Goal: Information Seeking & Learning: Check status

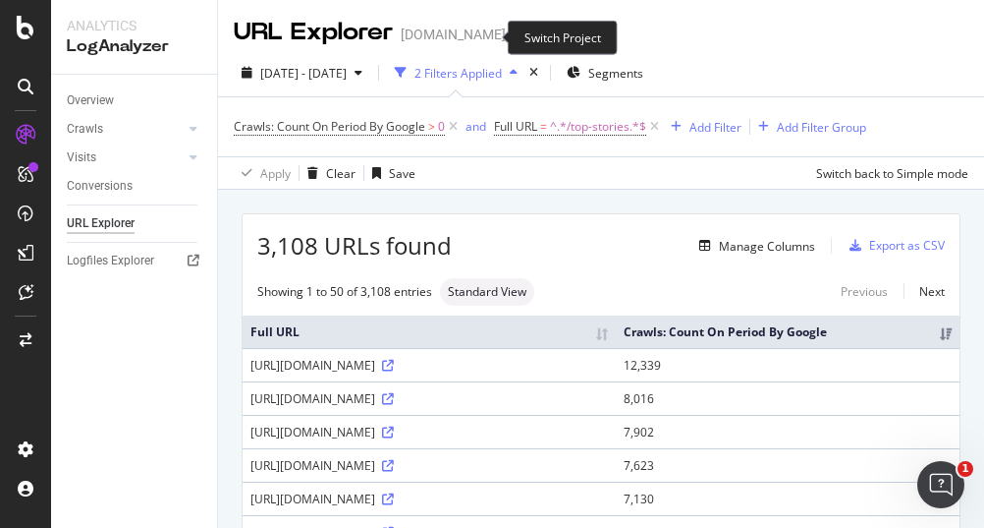
click at [514, 41] on icon "arrow-right-arrow-left" at bounding box center [520, 35] width 12 height 14
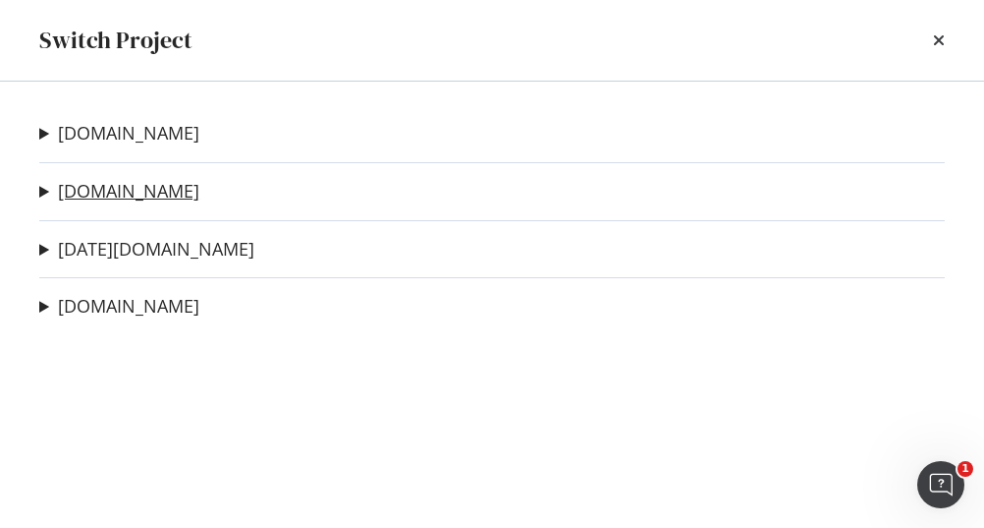
click at [101, 190] on link "[DOMAIN_NAME]" at bounding box center [128, 191] width 141 height 21
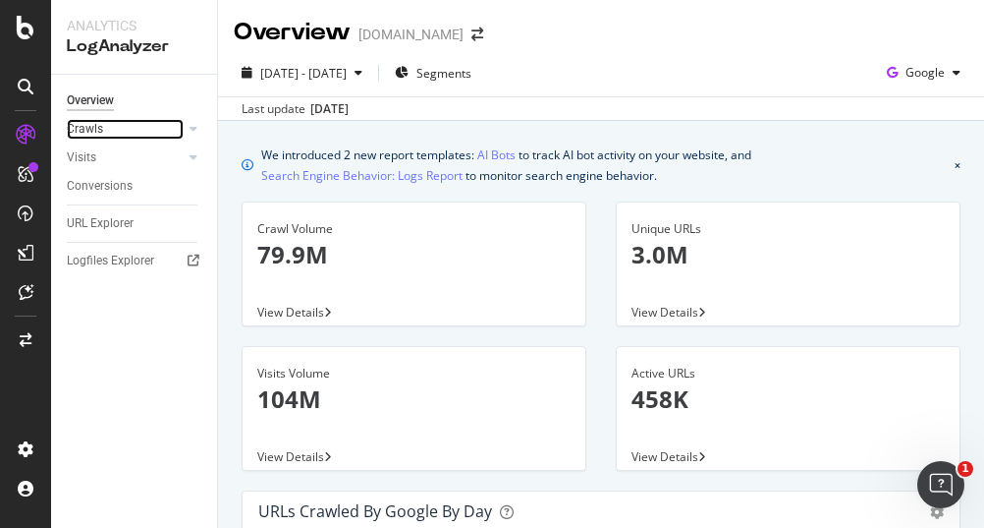
click at [164, 130] on div at bounding box center [174, 129] width 20 height 20
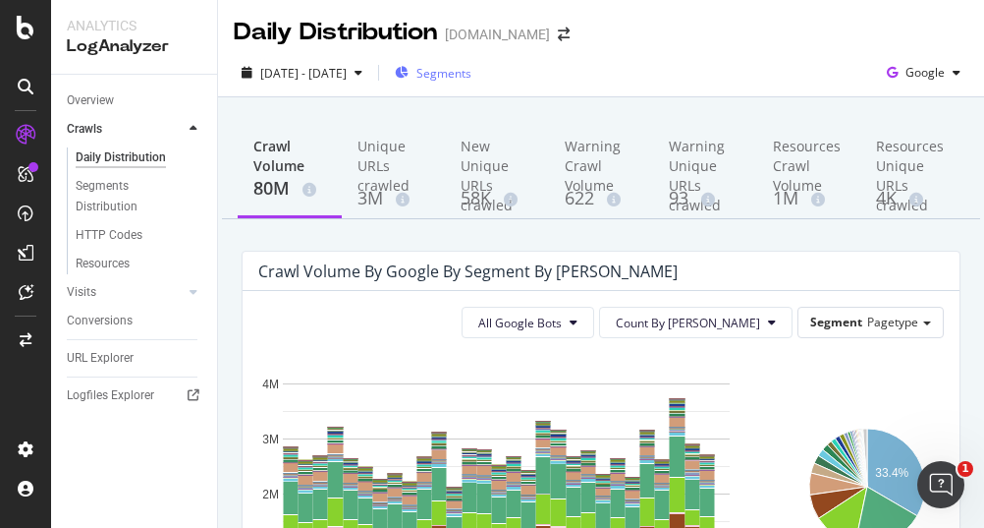
click at [472, 68] on span "Segments" at bounding box center [444, 73] width 55 height 17
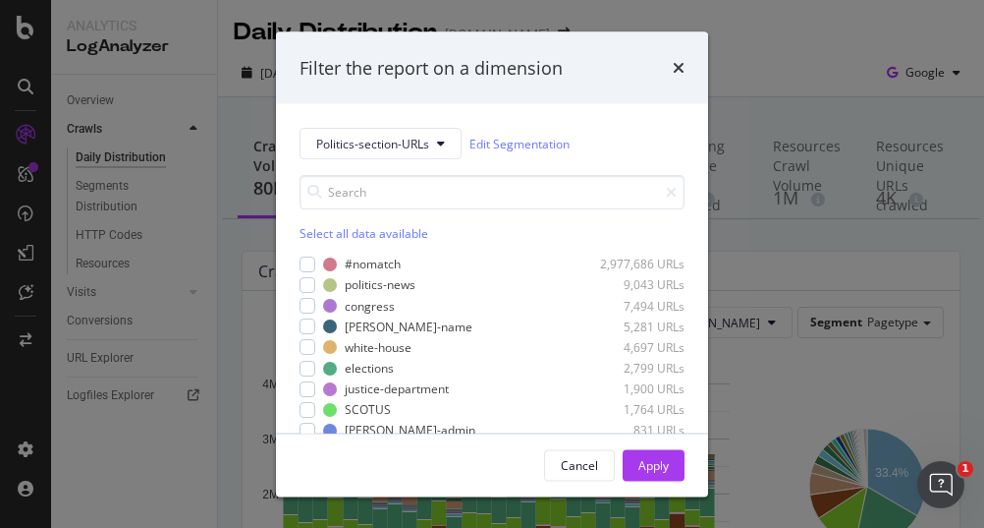
click at [320, 226] on div "Select all data available" at bounding box center [492, 233] width 385 height 17
click at [306, 261] on icon "modal" at bounding box center [308, 263] width 9 height 10
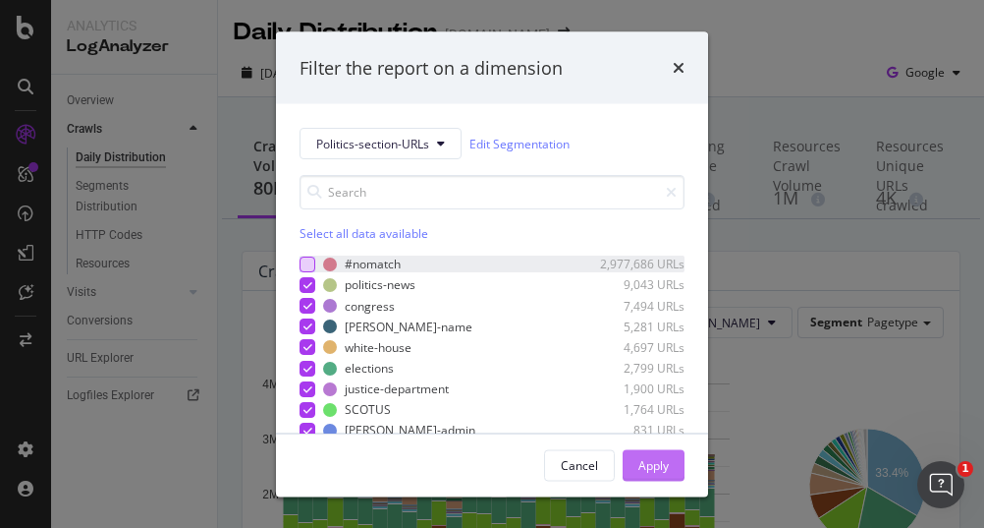
click at [648, 471] on div "Apply" at bounding box center [654, 464] width 30 height 17
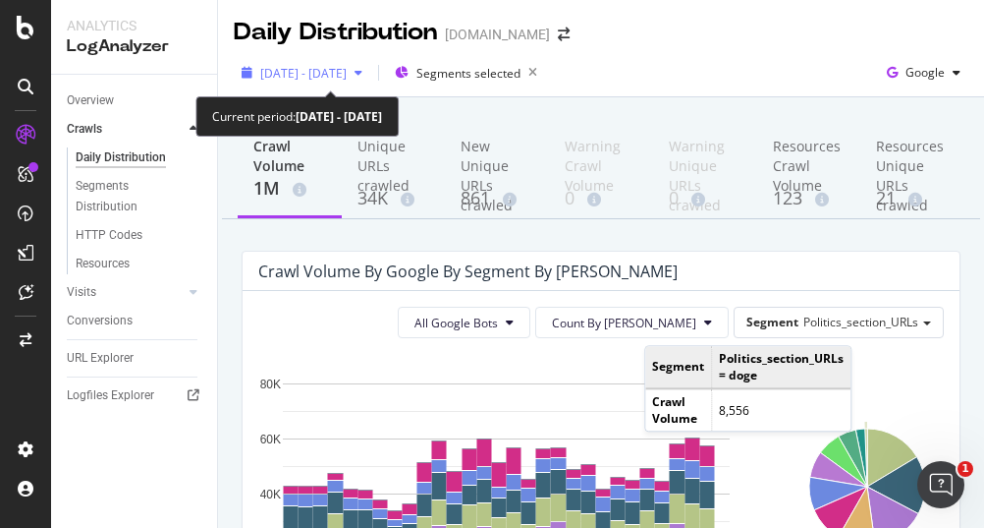
click at [344, 70] on span "2025 Aug. 17th - Sep. 15th" at bounding box center [303, 73] width 86 height 17
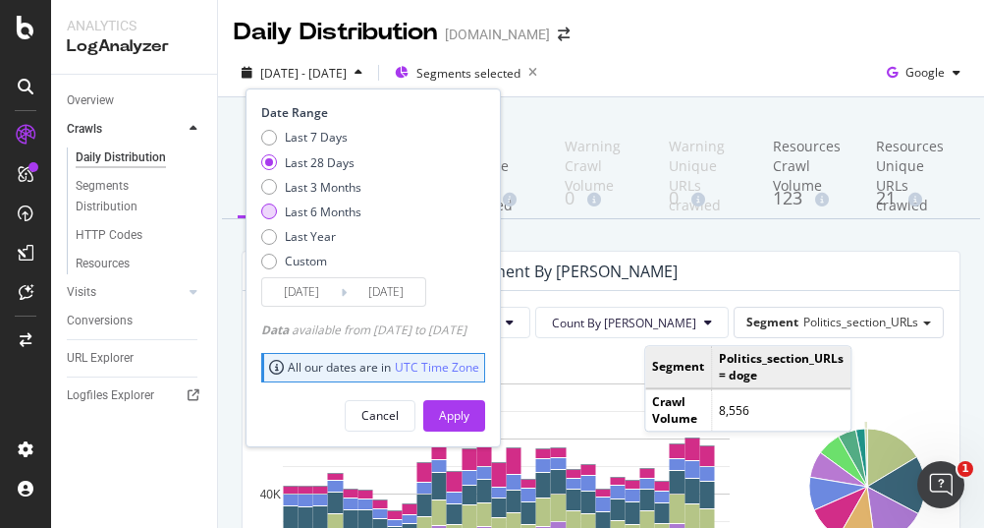
click at [263, 215] on div "Last 6 Months" at bounding box center [269, 211] width 16 height 16
type input "2025/03/16"
click at [470, 414] on div "Apply" at bounding box center [454, 415] width 30 height 17
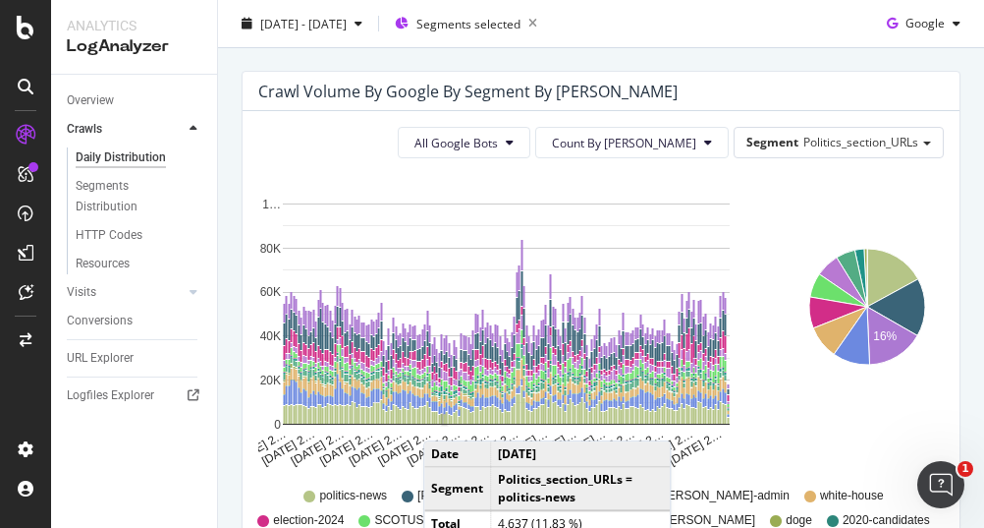
scroll to position [196, 0]
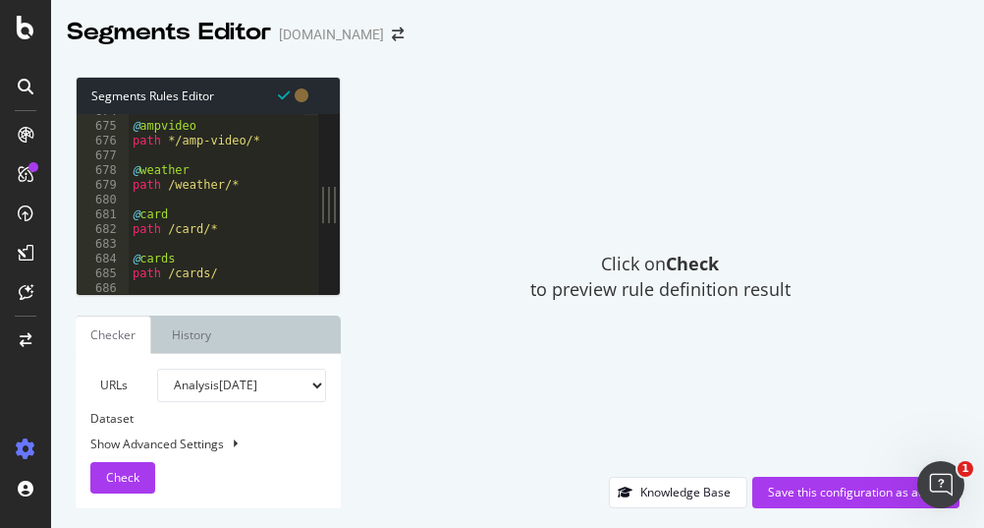
scroll to position [10045, 0]
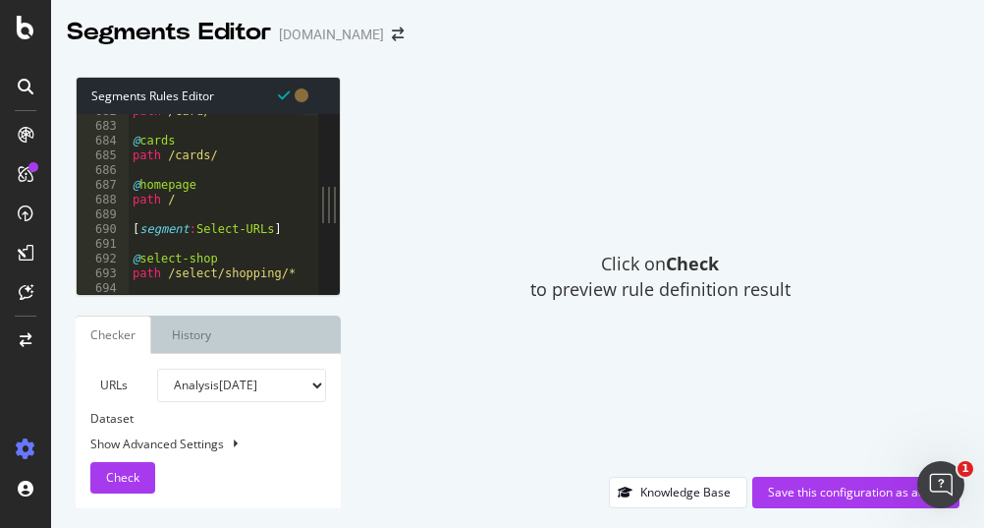
click at [192, 204] on div "path /card/* @ cards path /cards/ @ homepage path / [ segment : Select-URLs ] @…" at bounding box center [522, 202] width 786 height 196
type textarea "path /"
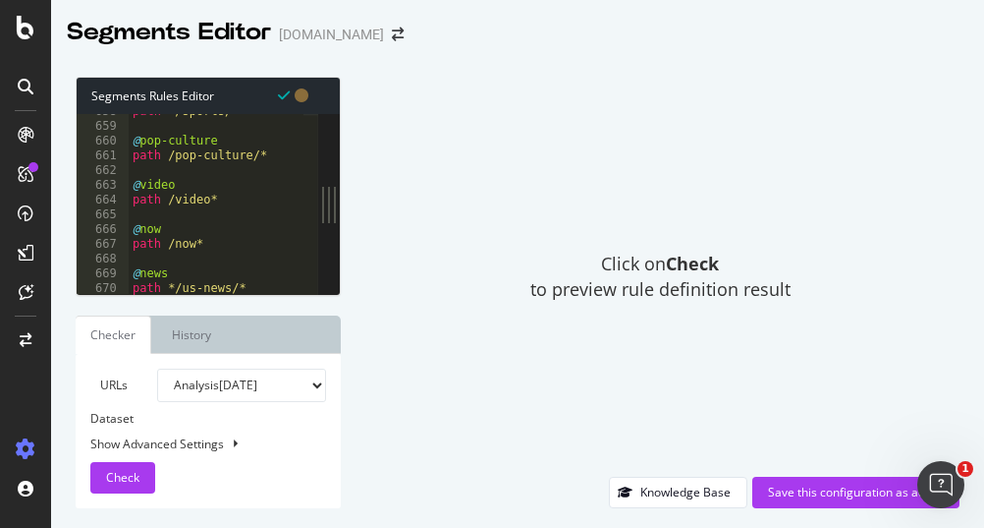
scroll to position [9809, 0]
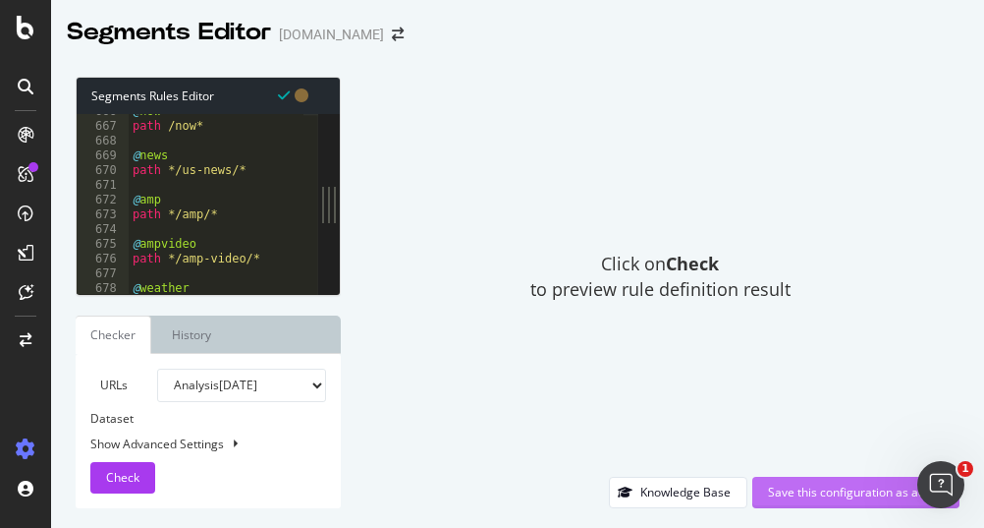
click at [804, 482] on div "Save this configuration as active" at bounding box center [856, 491] width 176 height 29
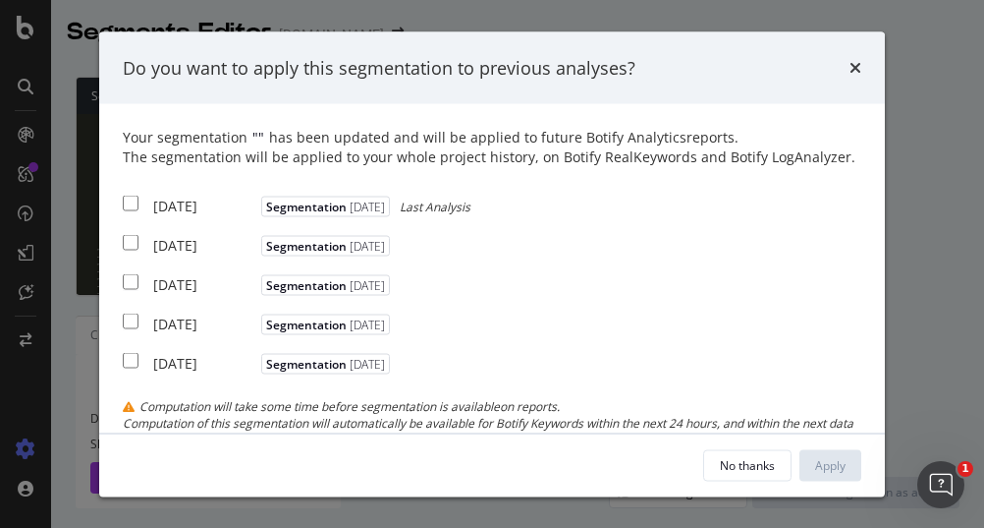
click at [130, 200] on input "modal" at bounding box center [131, 203] width 16 height 16
checkbox input "true"
click at [805, 461] on button "Apply" at bounding box center [831, 464] width 62 height 31
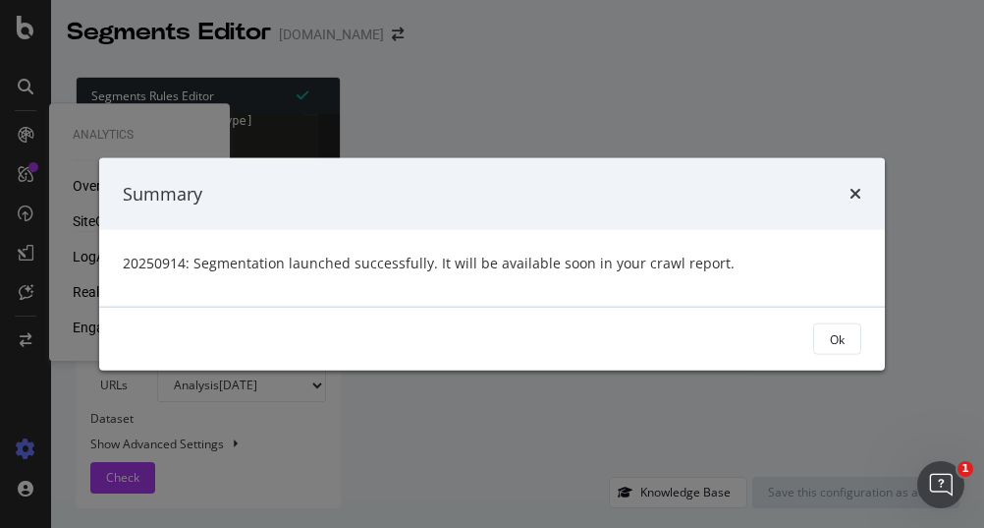
click at [112, 217] on div "Summary" at bounding box center [492, 193] width 786 height 73
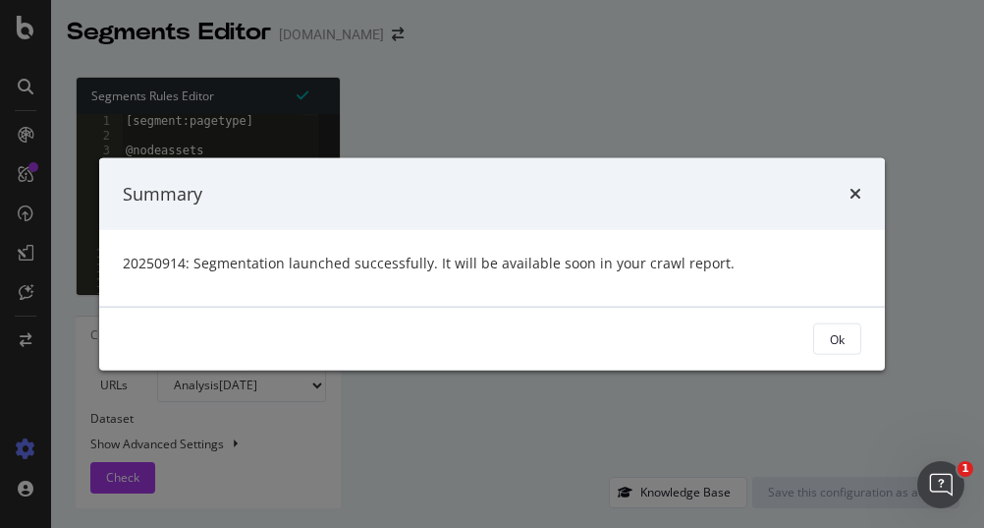
click at [866, 194] on div "Summary" at bounding box center [492, 193] width 786 height 73
click at [850, 195] on icon "times" at bounding box center [856, 194] width 12 height 16
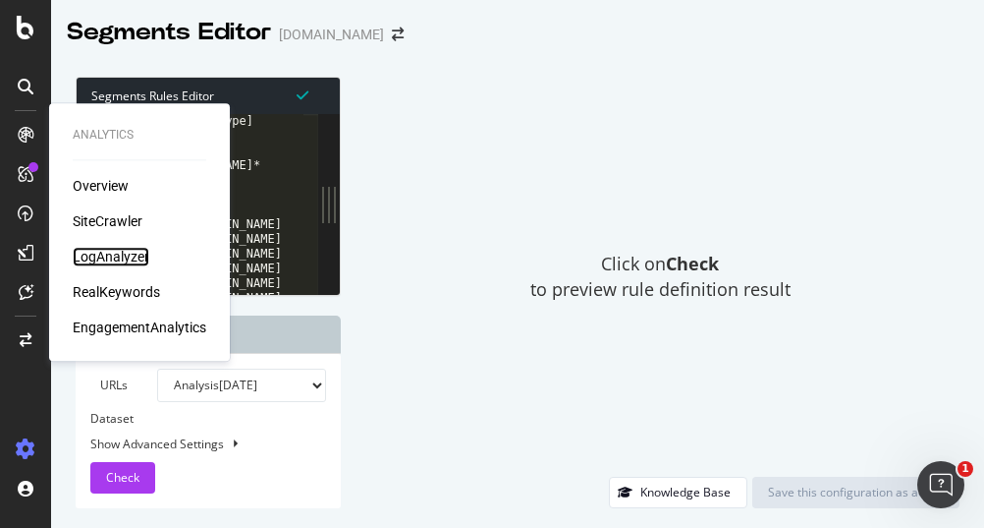
click at [130, 251] on div "LogAnalyzer" at bounding box center [111, 257] width 77 height 20
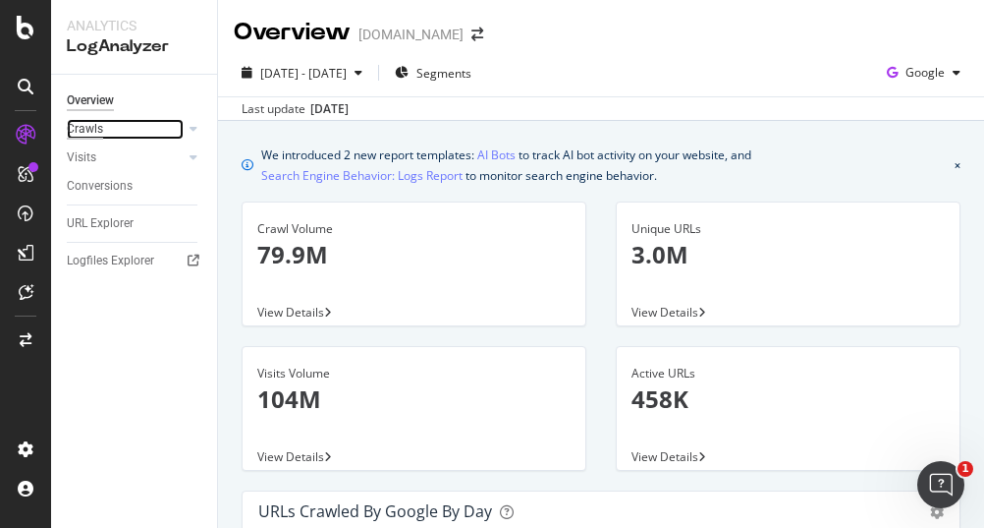
click at [96, 133] on div "Crawls" at bounding box center [85, 129] width 36 height 21
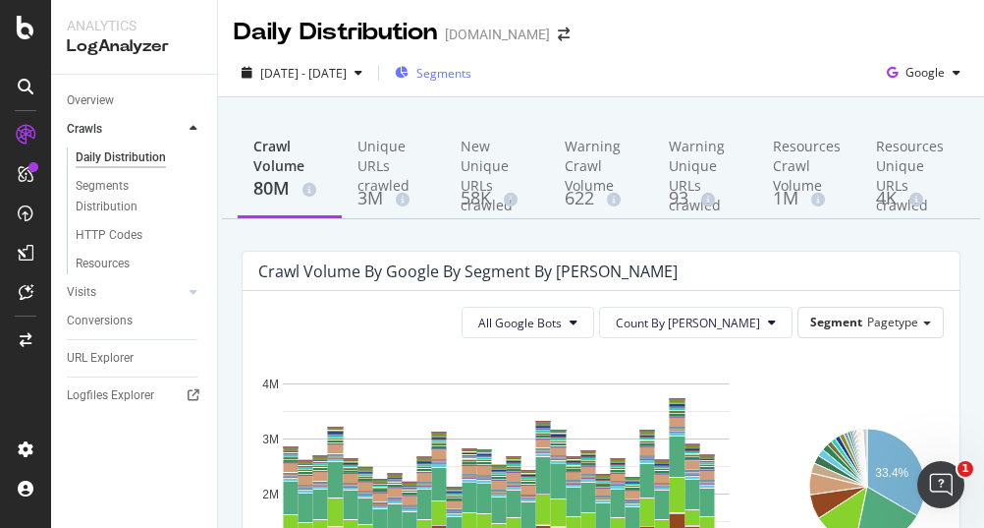
click at [472, 71] on span "Segments" at bounding box center [444, 73] width 55 height 17
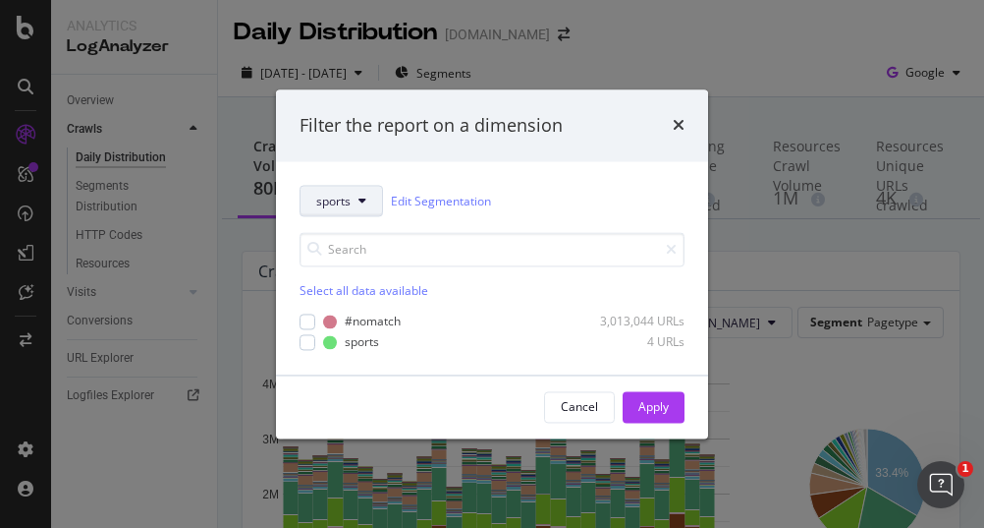
click at [322, 207] on span "sports" at bounding box center [333, 201] width 34 height 17
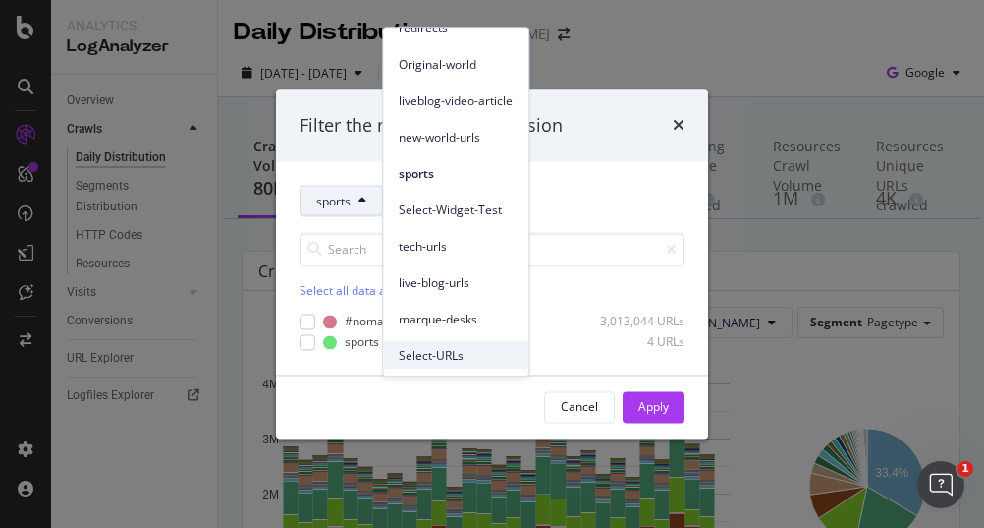
scroll to position [163, 0]
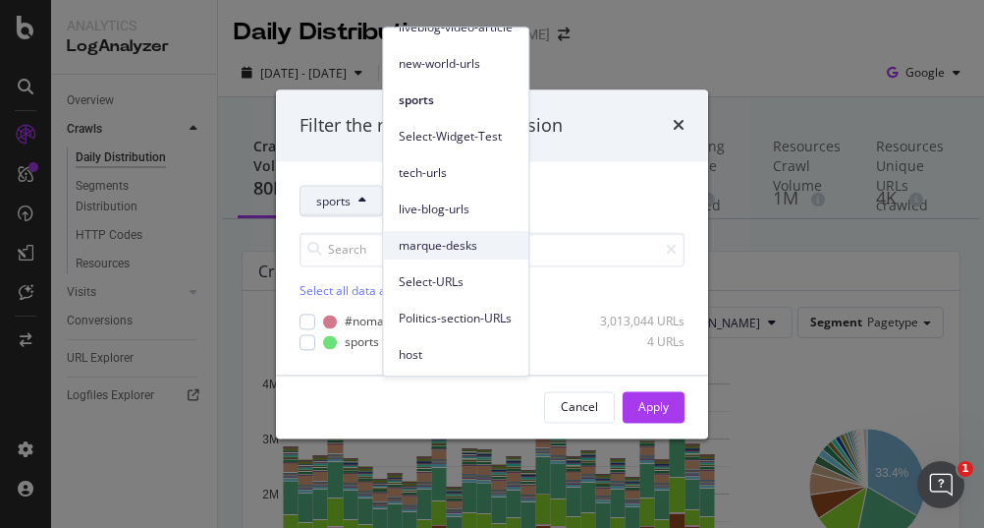
click at [436, 247] on span "marque-desks" at bounding box center [456, 246] width 114 height 18
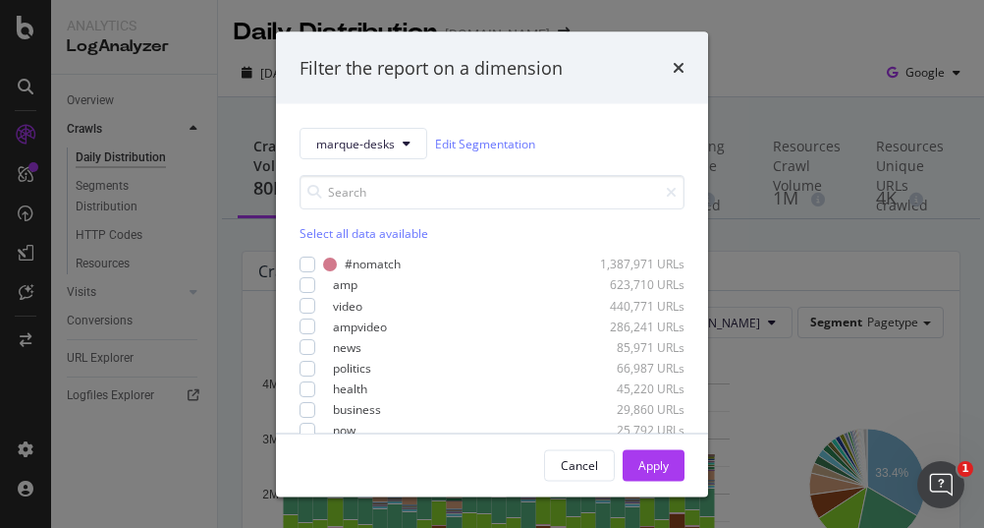
click at [307, 229] on div "Select all data available" at bounding box center [492, 233] width 385 height 17
click at [307, 264] on icon "modal" at bounding box center [308, 263] width 9 height 10
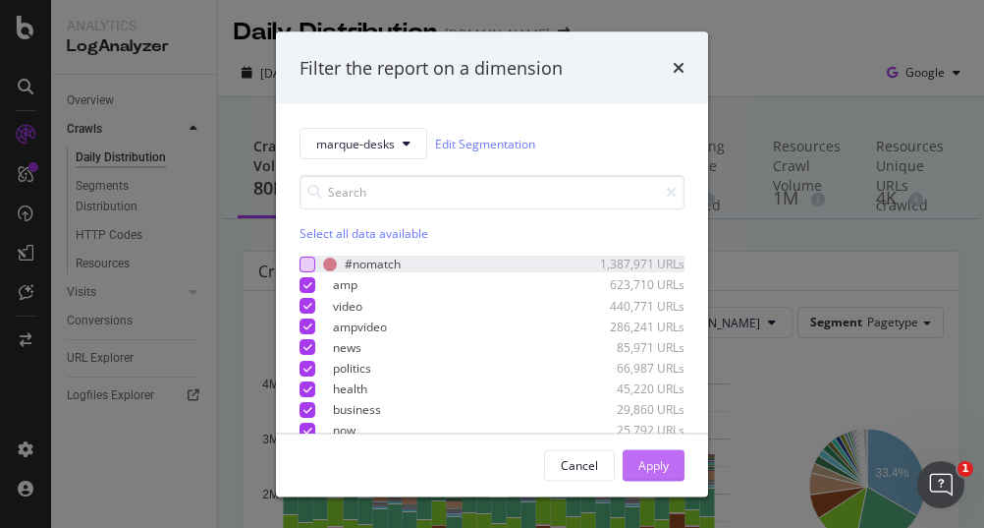
click at [668, 471] on div "Apply" at bounding box center [654, 464] width 30 height 17
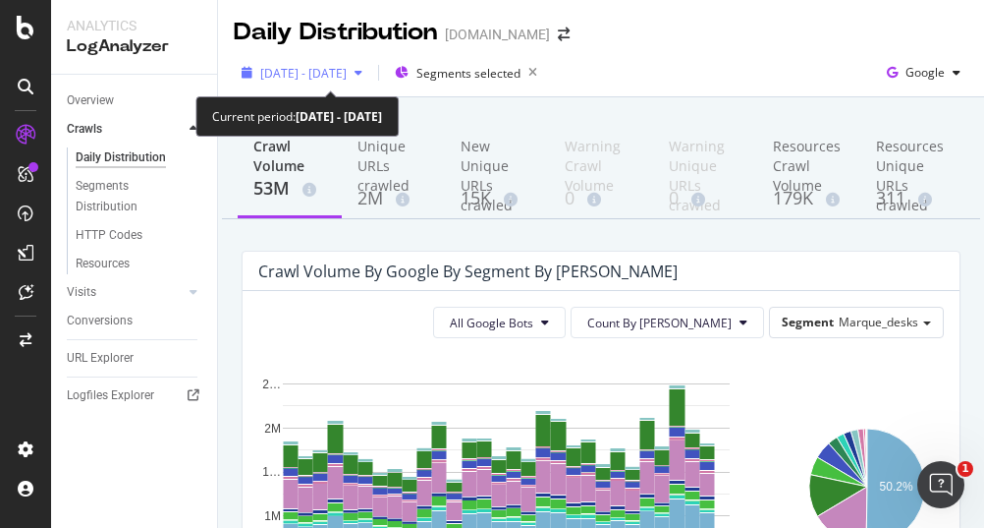
click at [331, 76] on span "2025 Aug. 17th - Sep. 15th" at bounding box center [303, 73] width 86 height 17
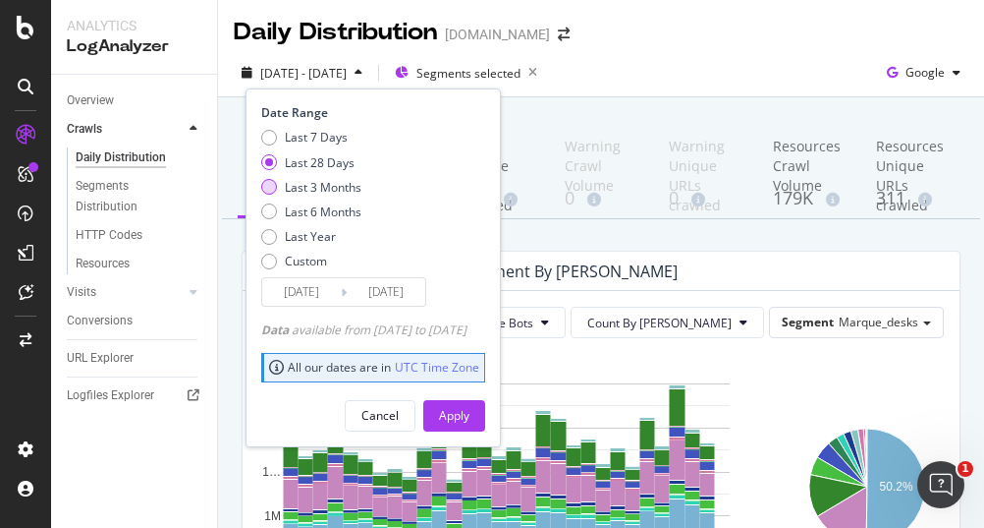
click at [265, 185] on div "Last 3 Months" at bounding box center [269, 187] width 16 height 16
type input "2025/06/16"
click at [485, 411] on button "Apply" at bounding box center [454, 415] width 62 height 31
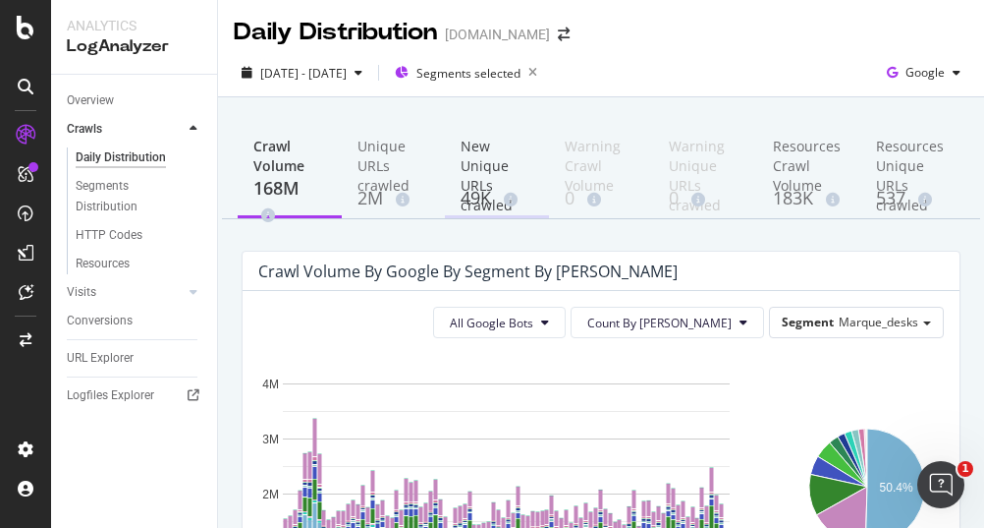
click at [475, 186] on div "49K" at bounding box center [497, 199] width 73 height 26
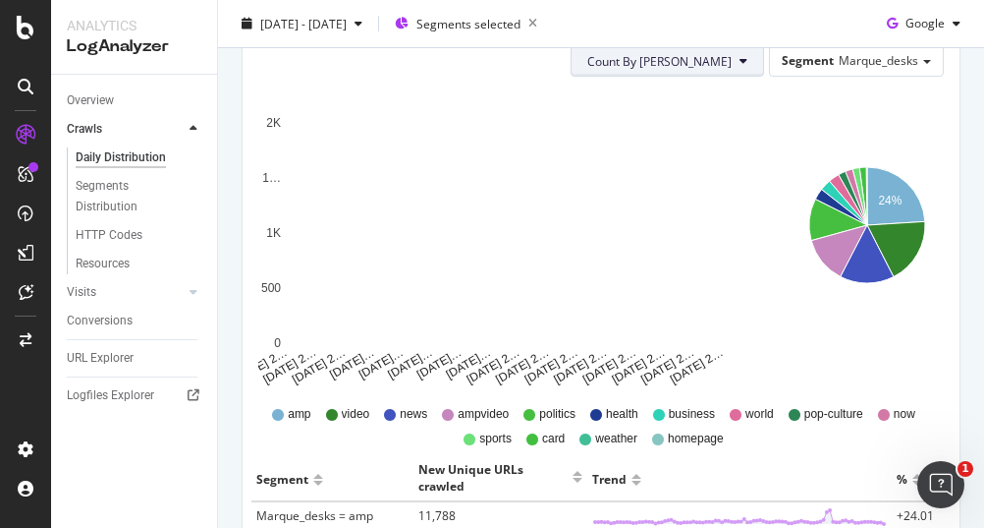
scroll to position [295, 0]
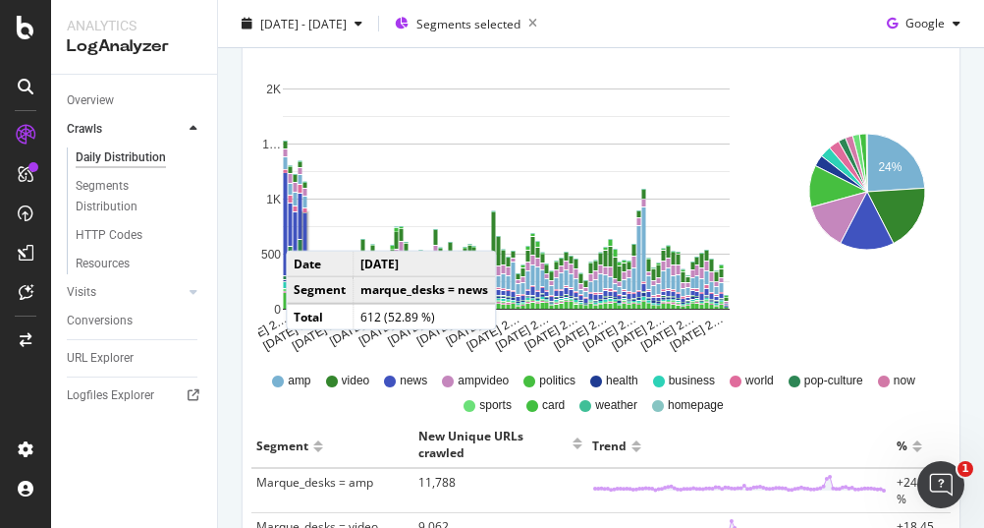
click at [306, 230] on rect "A chart." at bounding box center [306, 246] width 4 height 66
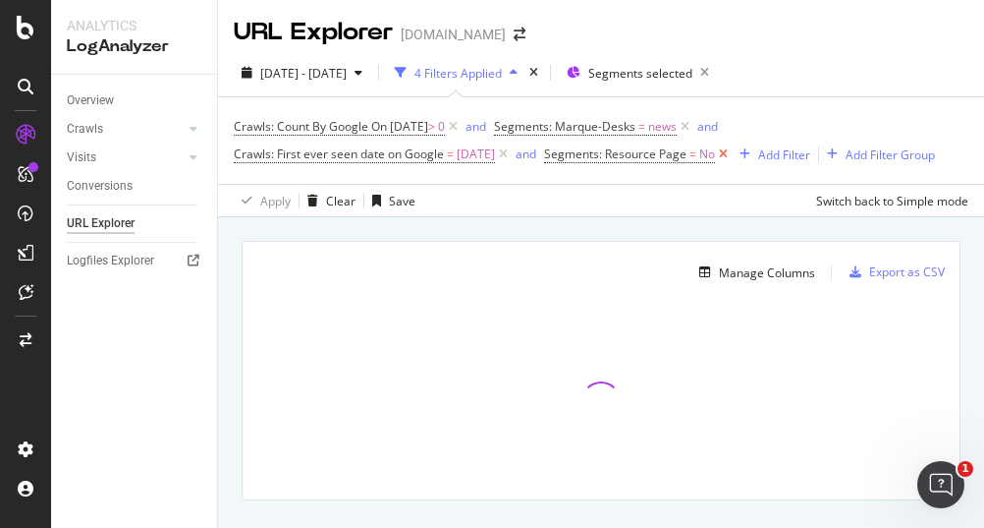
click at [732, 151] on icon at bounding box center [723, 154] width 17 height 20
click at [462, 129] on icon at bounding box center [453, 127] width 17 height 20
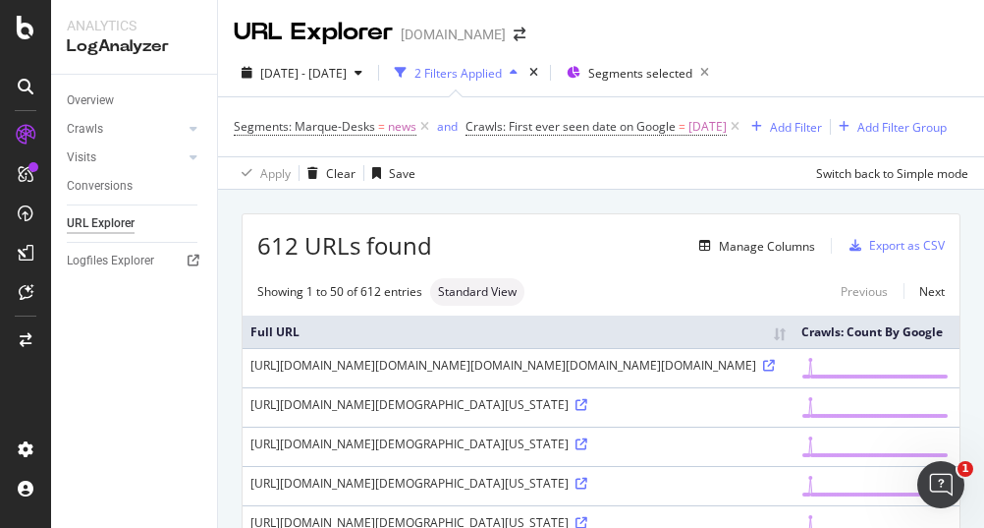
click at [132, 357] on div "Overview Crawls Daily Distribution Segments Distribution HTTP Codes Resources V…" at bounding box center [134, 301] width 166 height 453
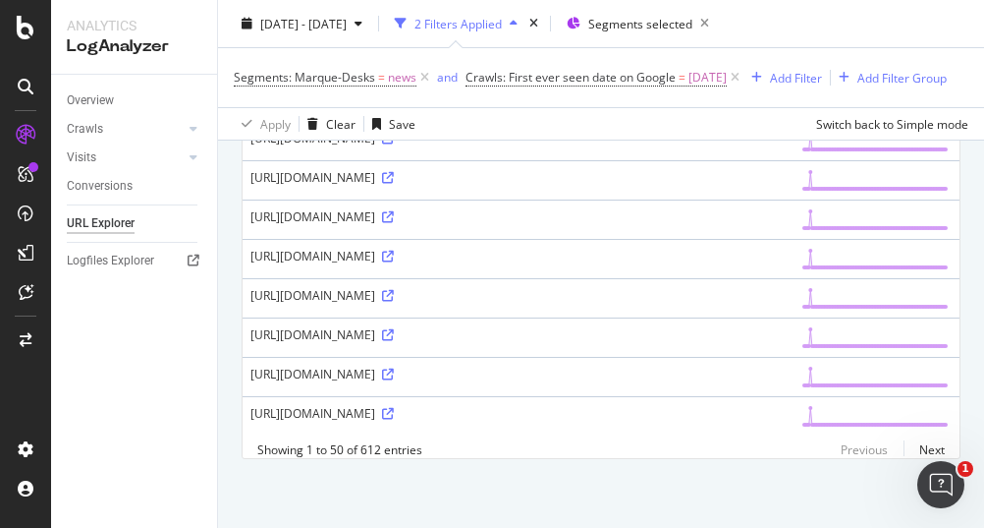
scroll to position [5438, 0]
click at [918, 451] on link "Next" at bounding box center [924, 449] width 41 height 28
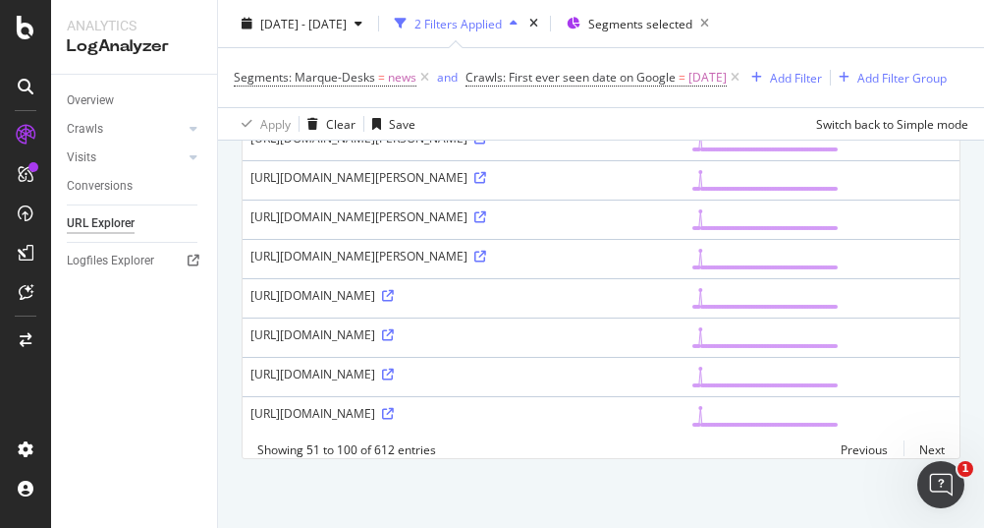
scroll to position [3602, 0]
click at [474, 66] on icon at bounding box center [480, 60] width 12 height 12
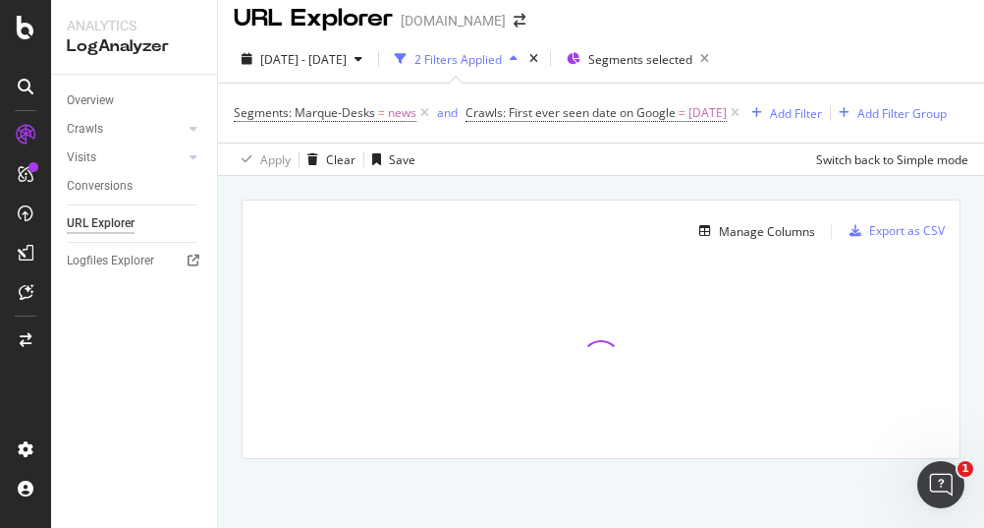
scroll to position [37, 0]
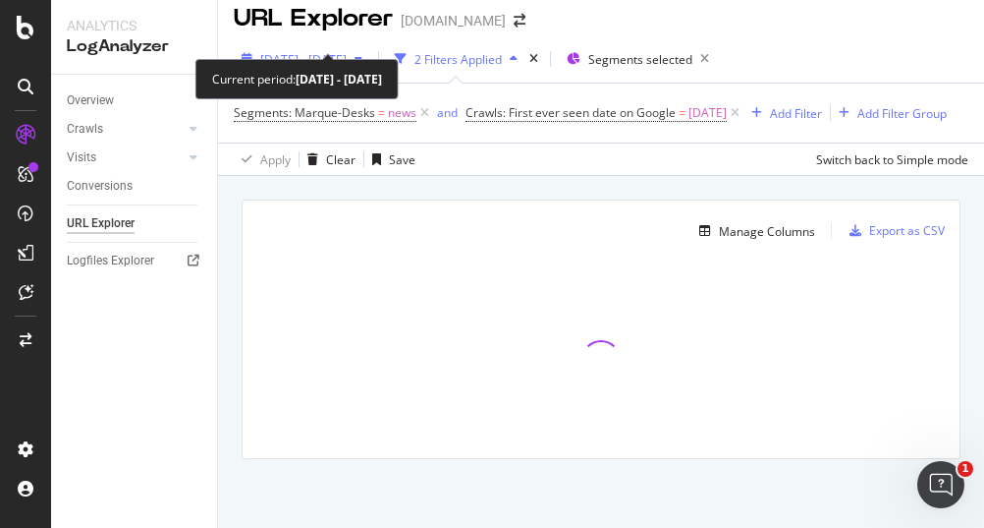
click at [347, 51] on span "2025 Jun. 16th - Sep. 15th" at bounding box center [303, 59] width 86 height 17
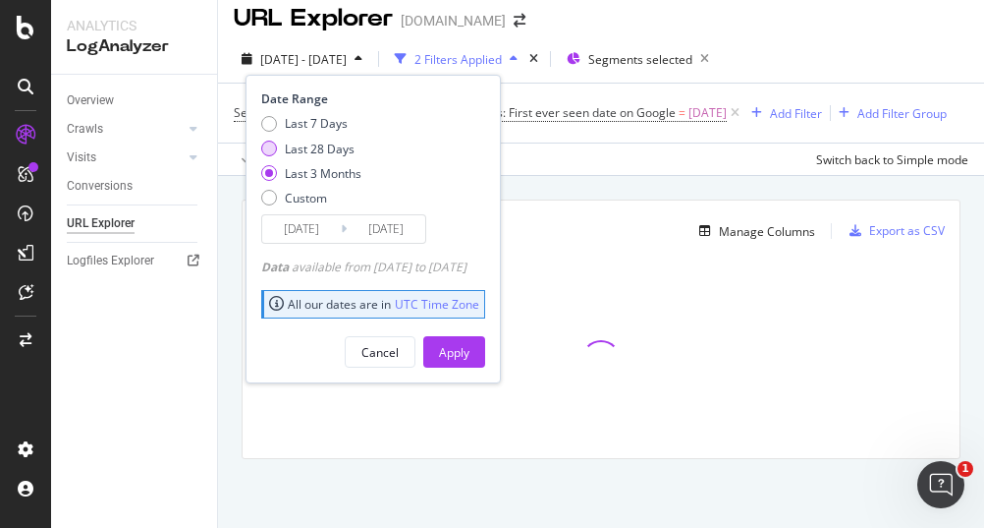
click at [269, 140] on div "Last 28 Days" at bounding box center [269, 148] width 16 height 16
type input "2025/08/19"
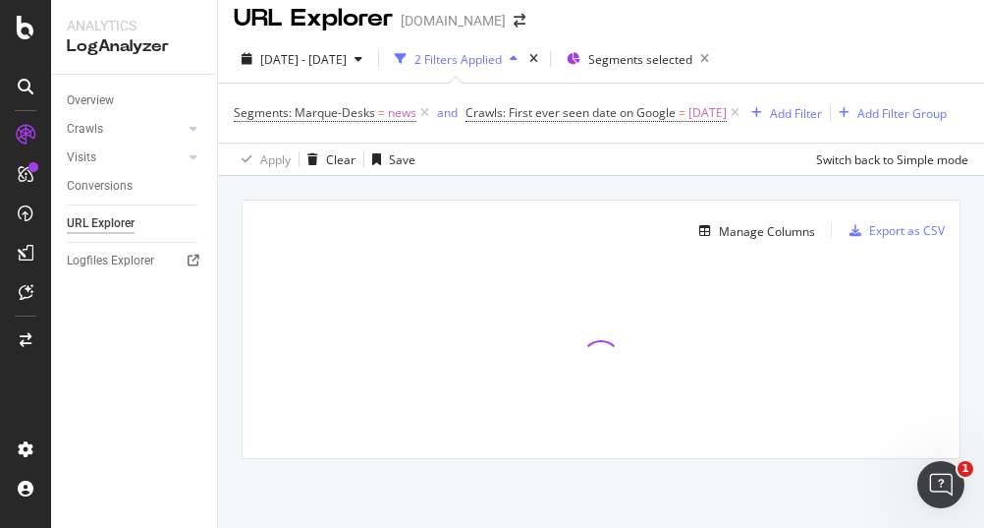
click at [650, 154] on div "Apply Clear Save Switch back to Simple mode" at bounding box center [601, 158] width 766 height 32
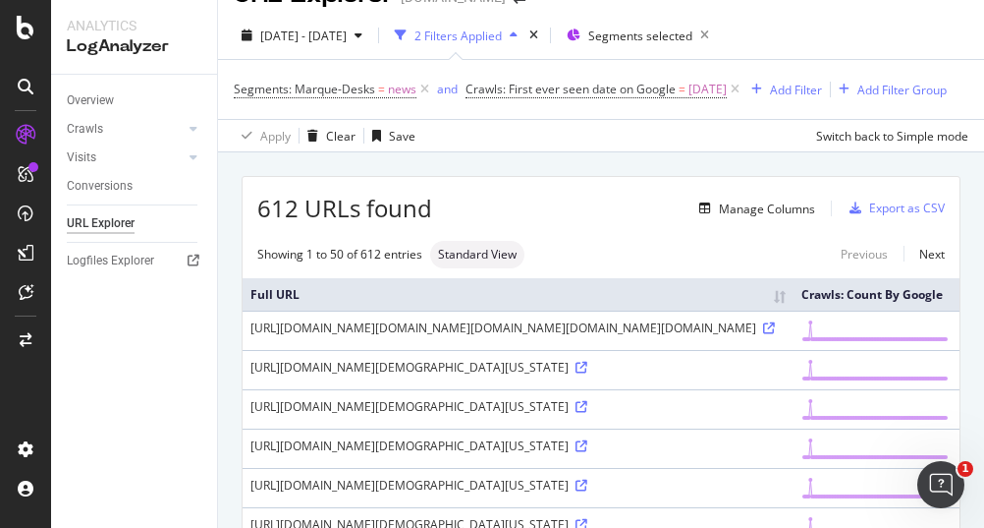
click at [81, 357] on div "Overview Crawls Daily Distribution Segments Distribution HTTP Codes Resources V…" at bounding box center [134, 301] width 166 height 453
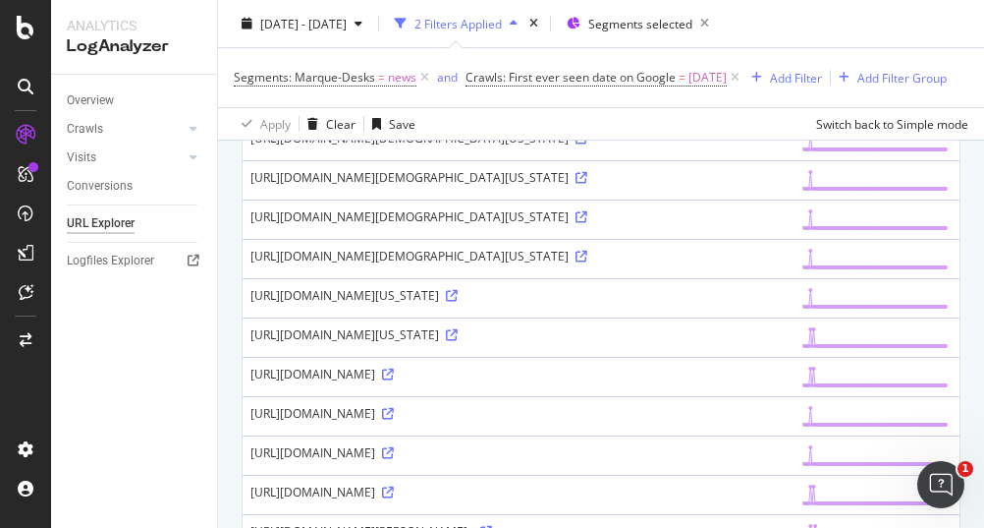
scroll to position [627, 0]
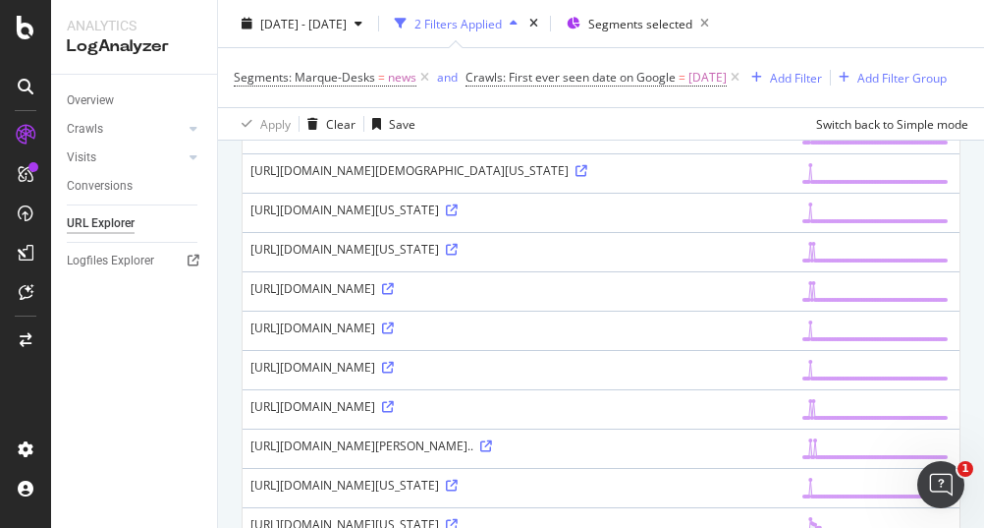
drag, startPoint x: 248, startPoint y: 216, endPoint x: 635, endPoint y: 347, distance: 408.5
copy div "https://www.nbcnews.com/news/us-news/9-year-old-florida-girl-whose-hand-was-nea…"
click at [151, 347] on div "Overview Crawls Daily Distribution Segments Distribution HTTP Codes Resources V…" at bounding box center [134, 301] width 166 height 453
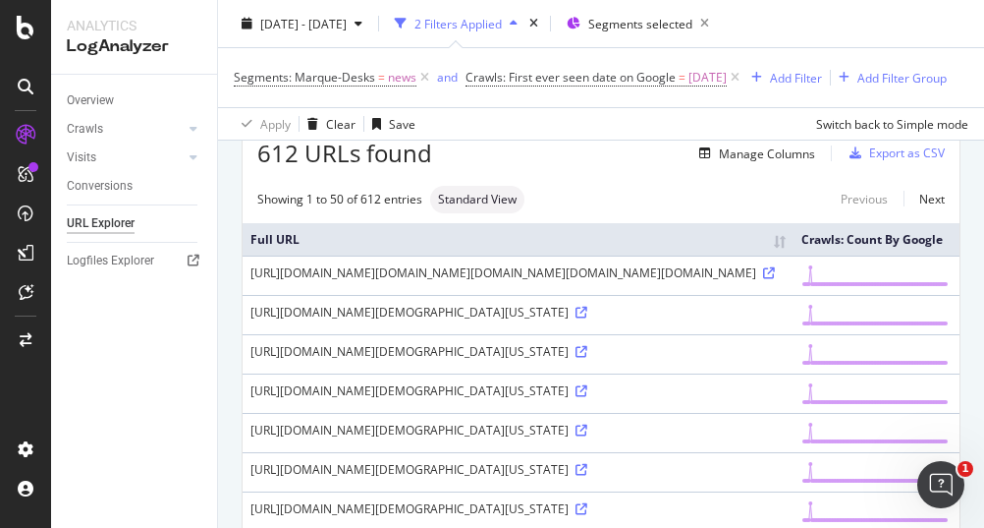
scroll to position [196, 0]
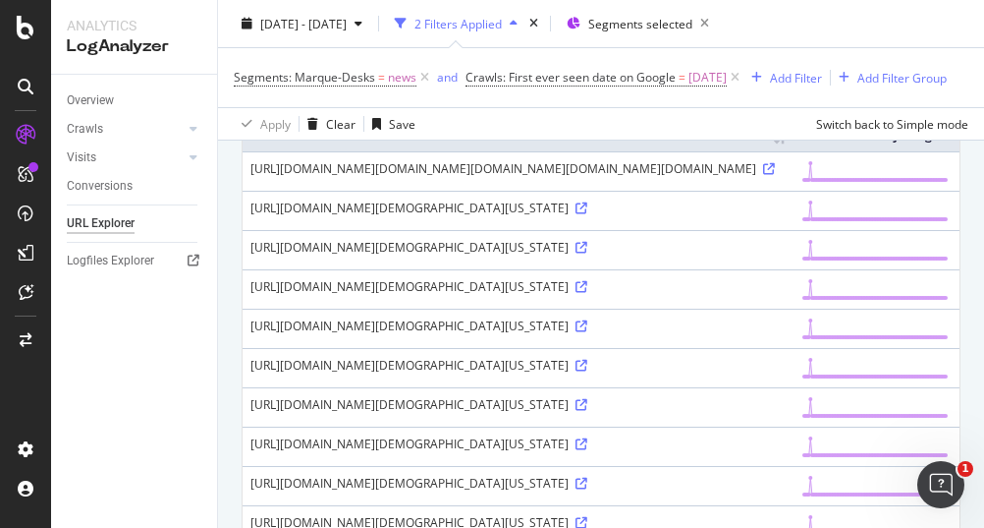
drag, startPoint x: 373, startPoint y: 312, endPoint x: 232, endPoint y: 195, distance: 183.5
click at [471, 177] on div "https://www.nbcnews.com/news/us-news/2000-national-guard-troops-duty-l-legal-ba…" at bounding box center [518, 168] width 535 height 17
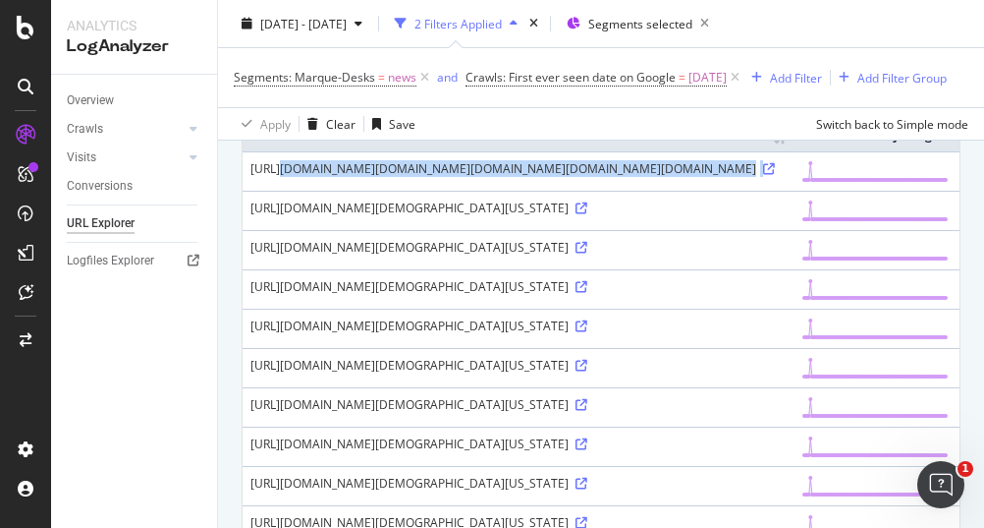
click at [471, 177] on div "https://www.nbcnews.com/news/us-news/2000-national-guard-troops-duty-l-legal-ba…" at bounding box center [518, 168] width 535 height 17
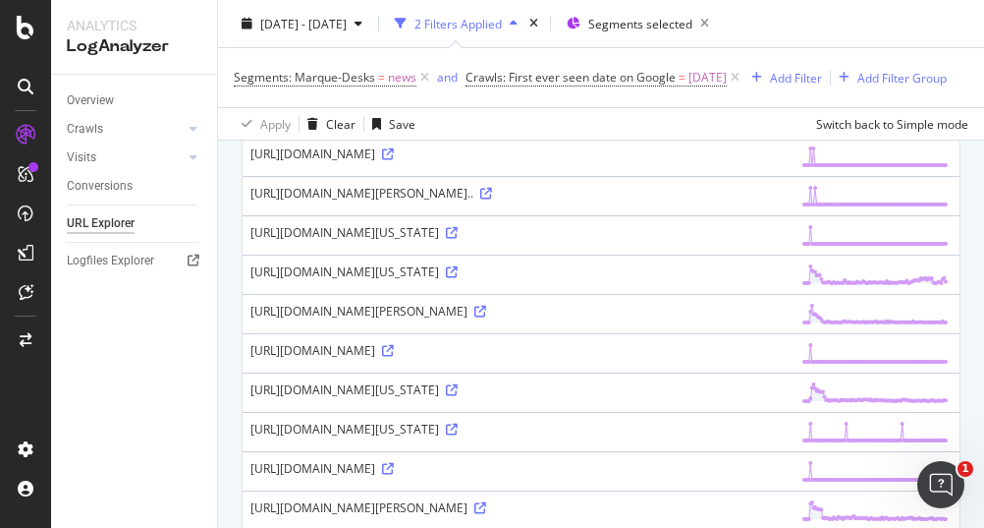
scroll to position [884, 0]
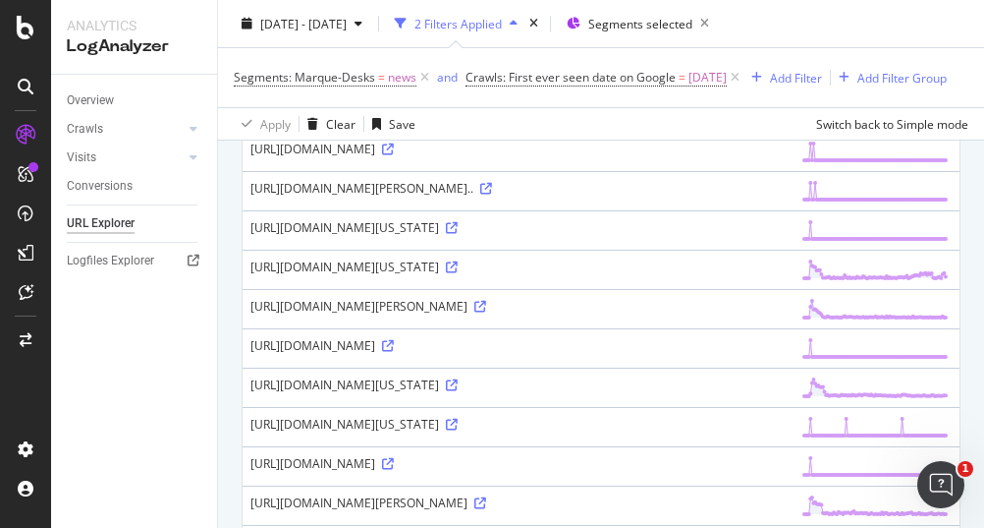
click at [129, 368] on div "Overview Crawls Daily Distribution Segments Distribution HTTP Codes Resources V…" at bounding box center [134, 301] width 166 height 453
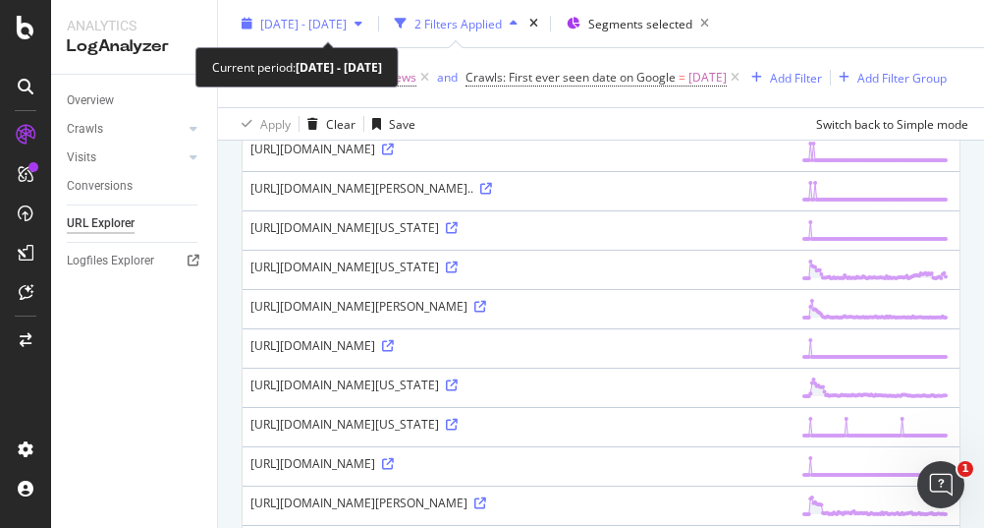
click at [370, 33] on div "2025 Jun. 16th - Sep. 15th" at bounding box center [302, 23] width 137 height 29
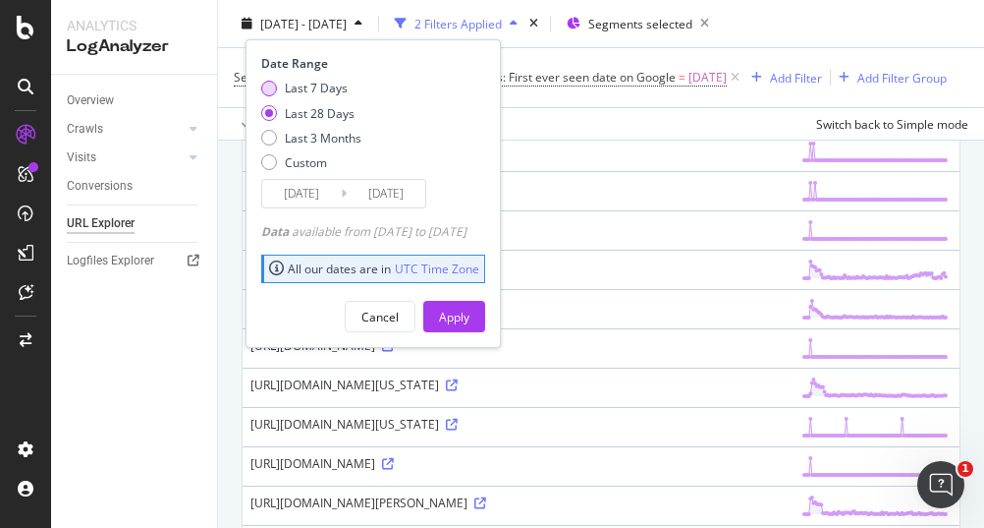
click at [269, 86] on div "Last 7 Days" at bounding box center [269, 89] width 16 height 16
type input "2025/09/09"
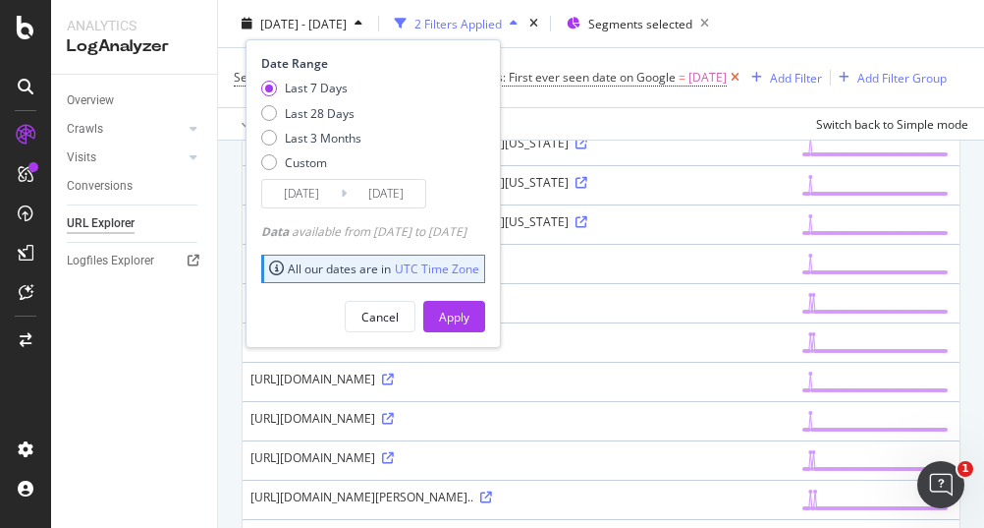
click at [744, 74] on icon at bounding box center [735, 78] width 17 height 20
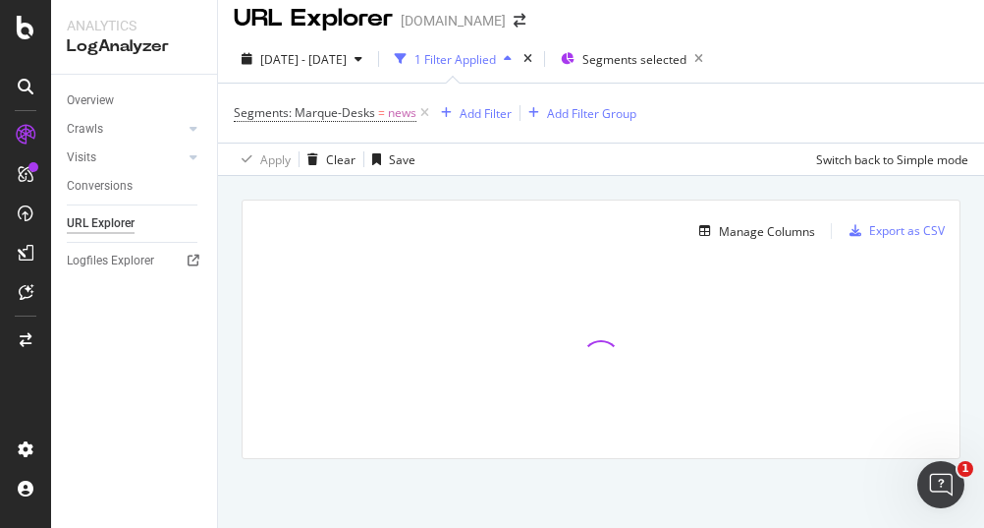
scroll to position [12, 0]
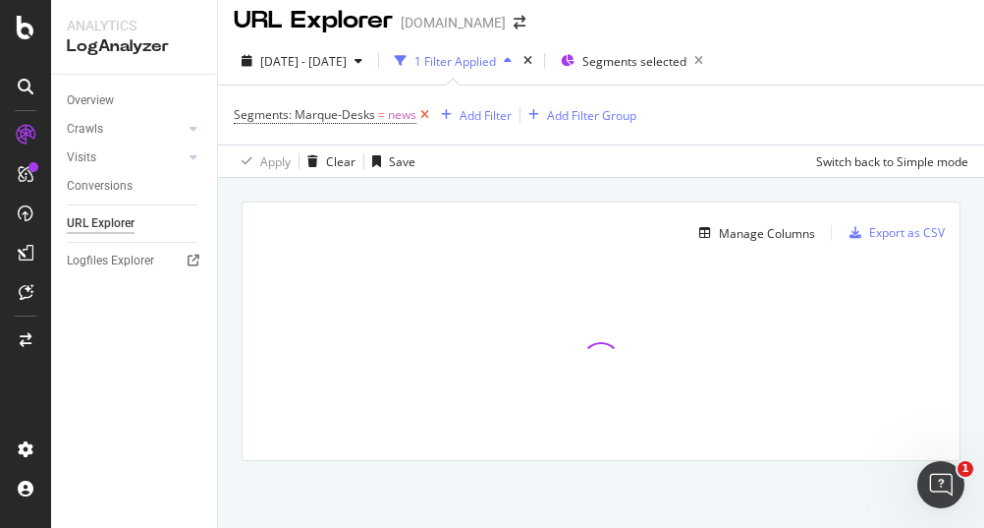
click at [426, 113] on icon at bounding box center [425, 115] width 17 height 20
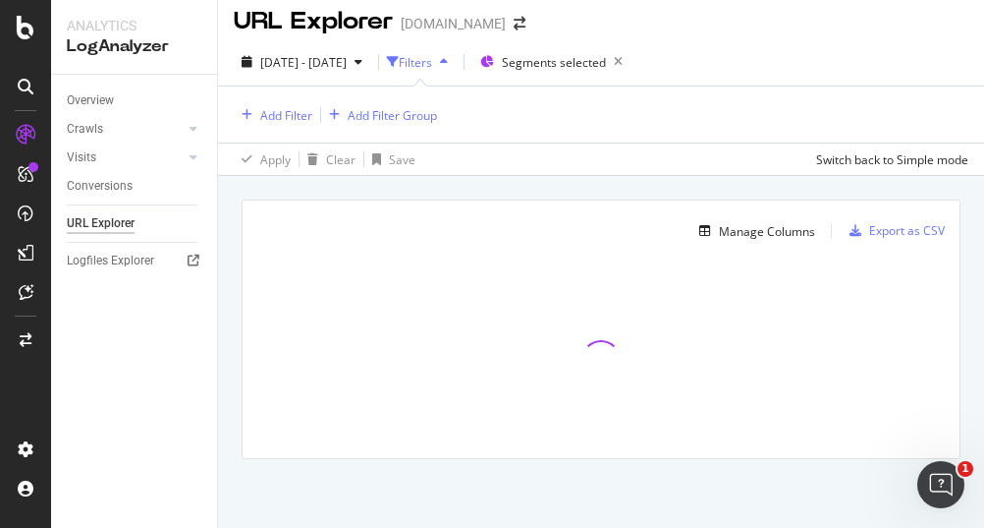
scroll to position [9, 0]
click at [265, 117] on div "Add Filter" at bounding box center [286, 117] width 52 height 17
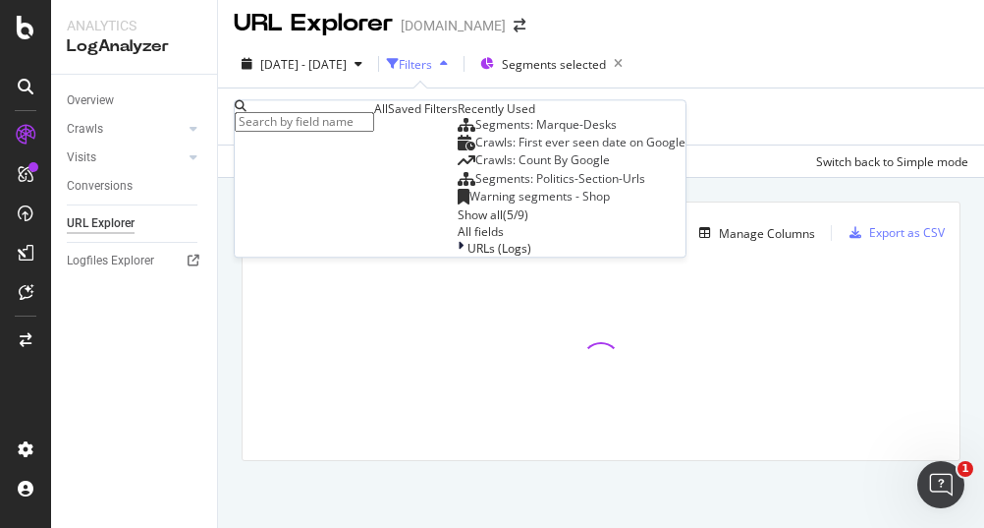
click at [309, 123] on input "text" at bounding box center [304, 122] width 139 height 20
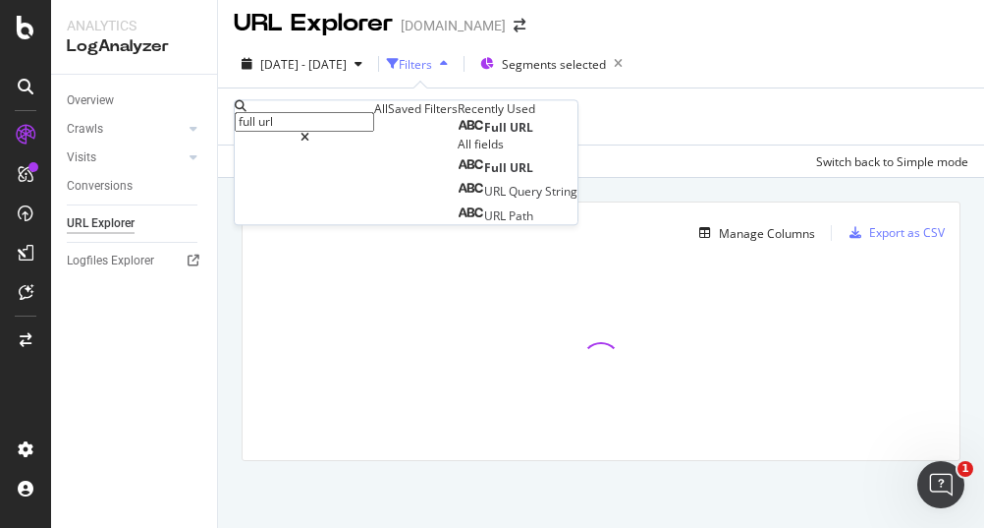
type input "full url"
click at [510, 136] on span "URL" at bounding box center [522, 127] width 24 height 17
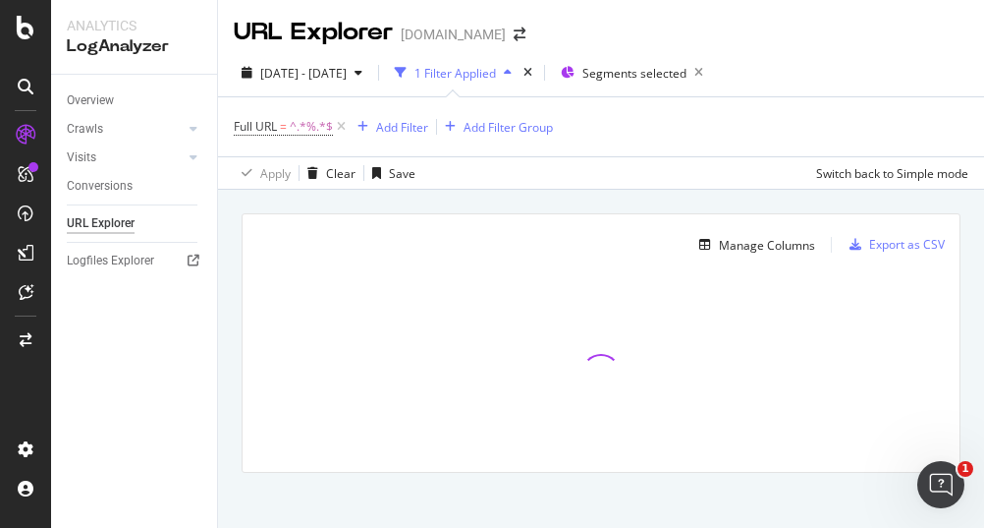
click at [688, 172] on div "Apply Clear Save Switch back to Simple mode" at bounding box center [601, 172] width 766 height 32
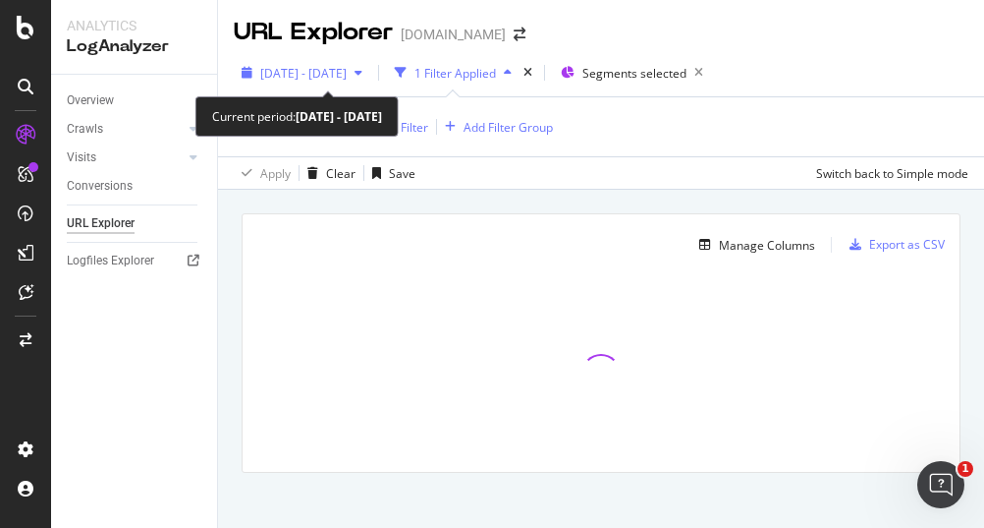
click at [347, 70] on span "[DATE] - [DATE]" at bounding box center [303, 73] width 86 height 17
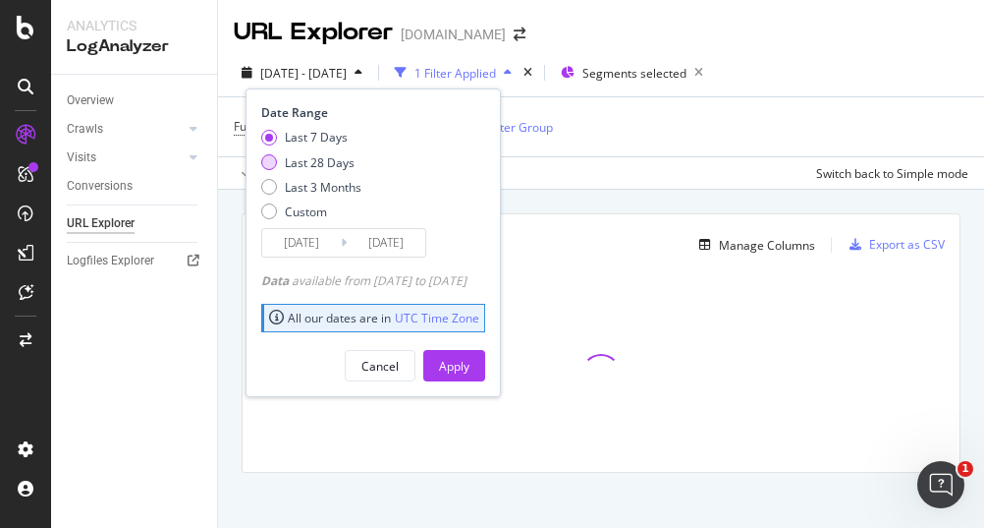
click at [272, 165] on div "Last 28 Days" at bounding box center [269, 162] width 16 height 16
click at [263, 133] on div "Last 7 Days" at bounding box center [269, 138] width 16 height 16
type input "[DATE]"
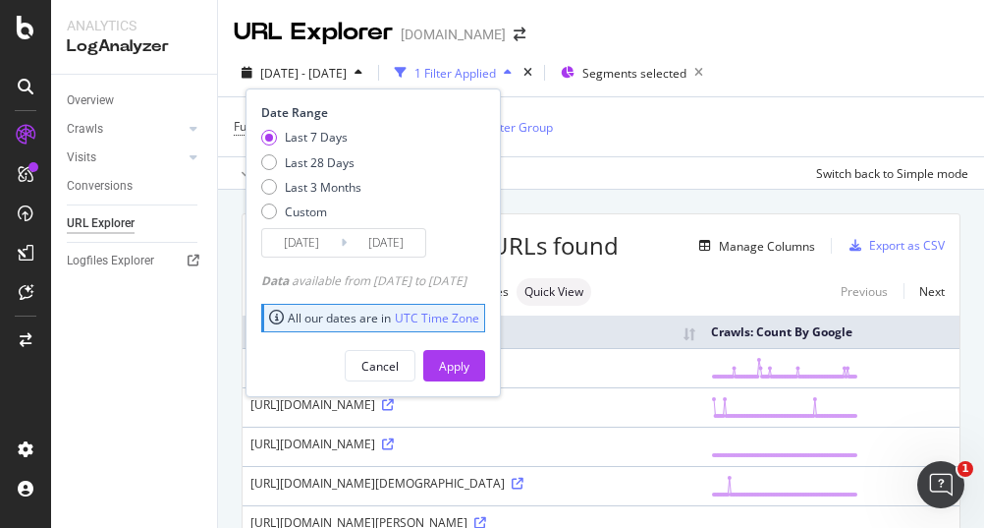
click at [753, 173] on div "Apply Clear Save Switch back to Simple mode" at bounding box center [601, 172] width 766 height 32
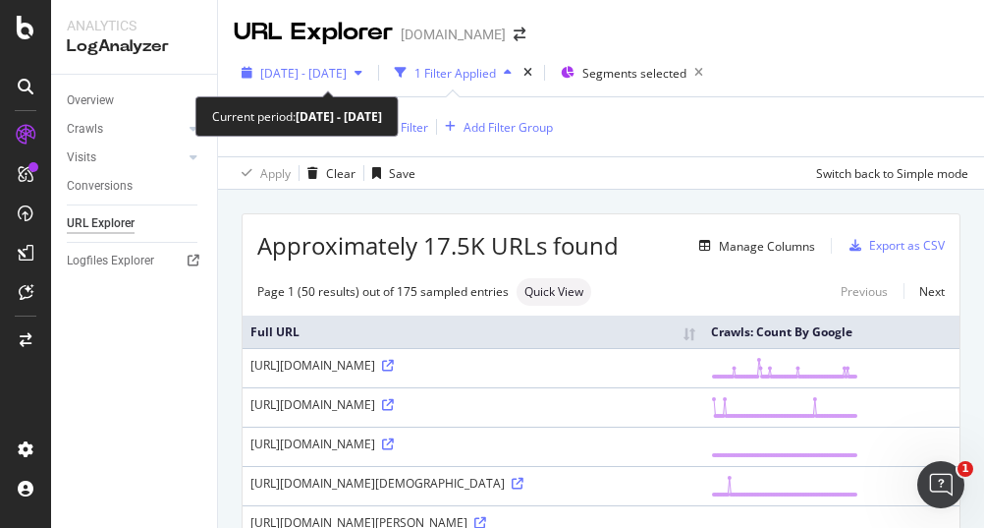
click at [312, 56] on div "2025 Jun. 16th - Sep. 15th 1 Filter Applied Segments selected Full URL = ^.*%.*…" at bounding box center [601, 119] width 766 height 140
click at [347, 75] on span "2025 Jun. 16th - Sep. 15th" at bounding box center [303, 73] width 86 height 17
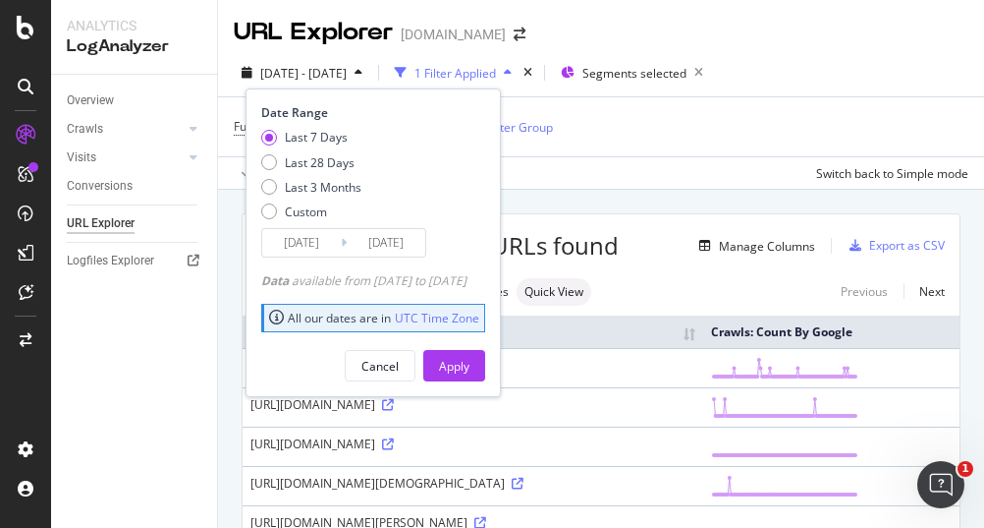
click at [477, 347] on div "Cancel Apply" at bounding box center [373, 358] width 224 height 46
click at [470, 363] on div "Apply" at bounding box center [454, 366] width 30 height 17
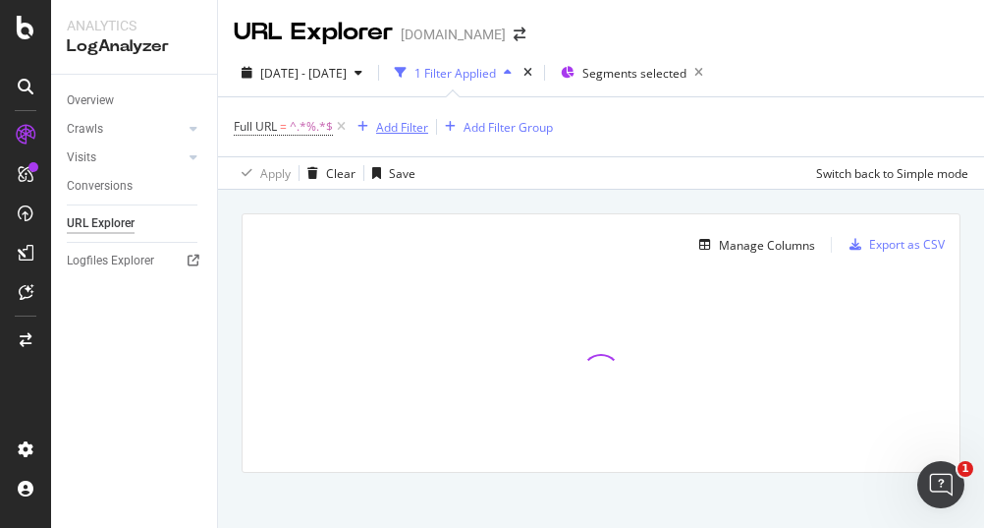
click at [387, 123] on div "Add Filter" at bounding box center [402, 127] width 52 height 17
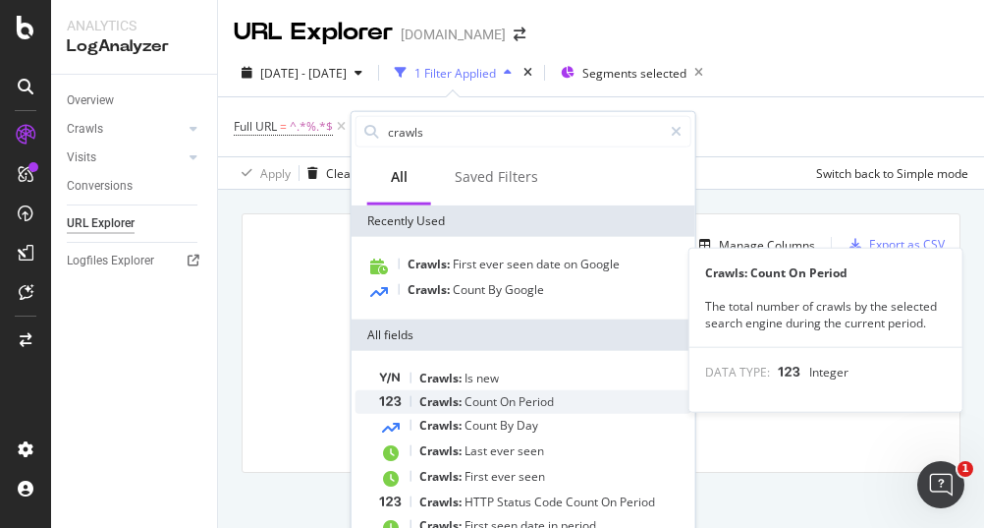
type input "crawls"
click at [536, 398] on span "Period" at bounding box center [536, 401] width 35 height 17
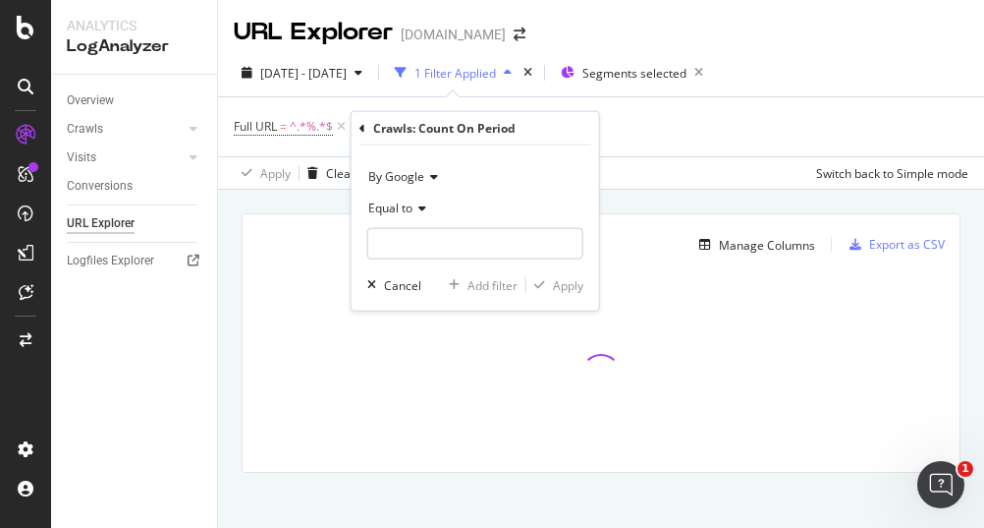
click at [676, 170] on div "Apply Clear Save Switch back to Simple mode" at bounding box center [601, 172] width 766 height 32
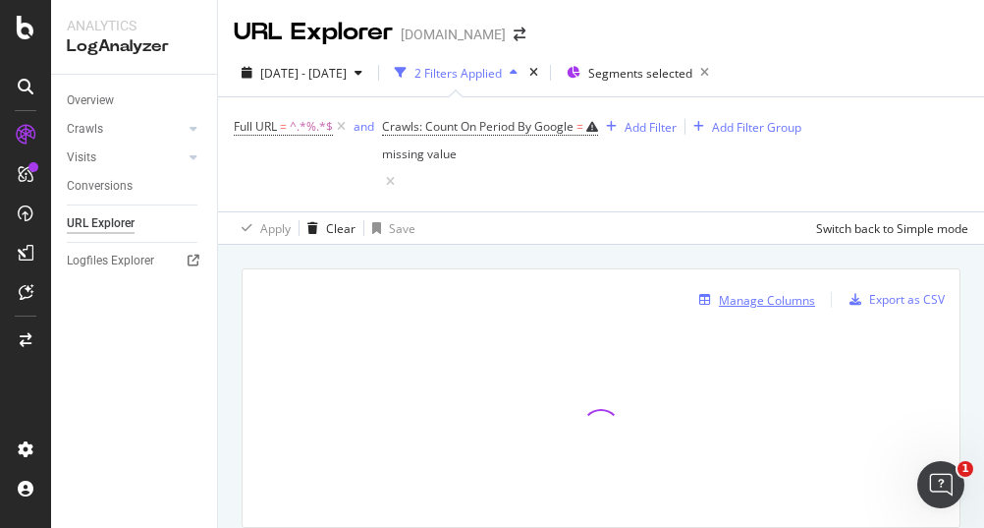
click at [723, 292] on div "Manage Columns" at bounding box center [767, 300] width 96 height 17
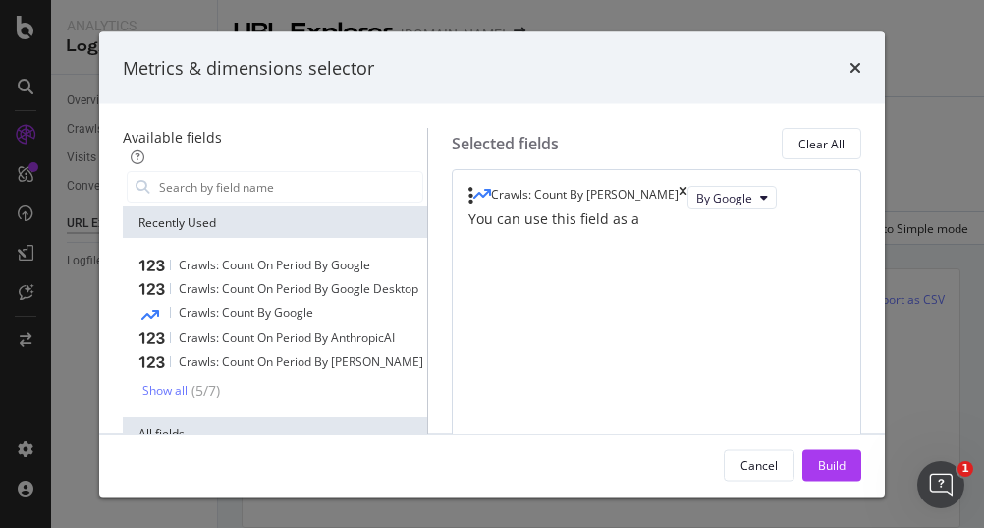
click at [686, 123] on div "Available fields Recently Used Crawls: Count On Period By Google Crawls: Count …" at bounding box center [492, 268] width 786 height 328
click at [688, 194] on icon "times" at bounding box center [683, 198] width 9 height 24
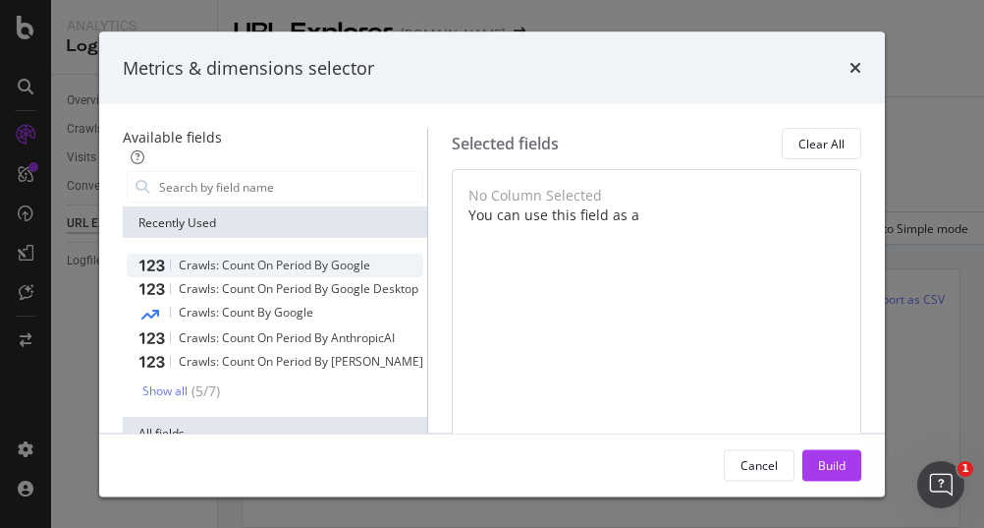
click at [300, 256] on span "Crawls: Count On Period By Google" at bounding box center [275, 264] width 192 height 17
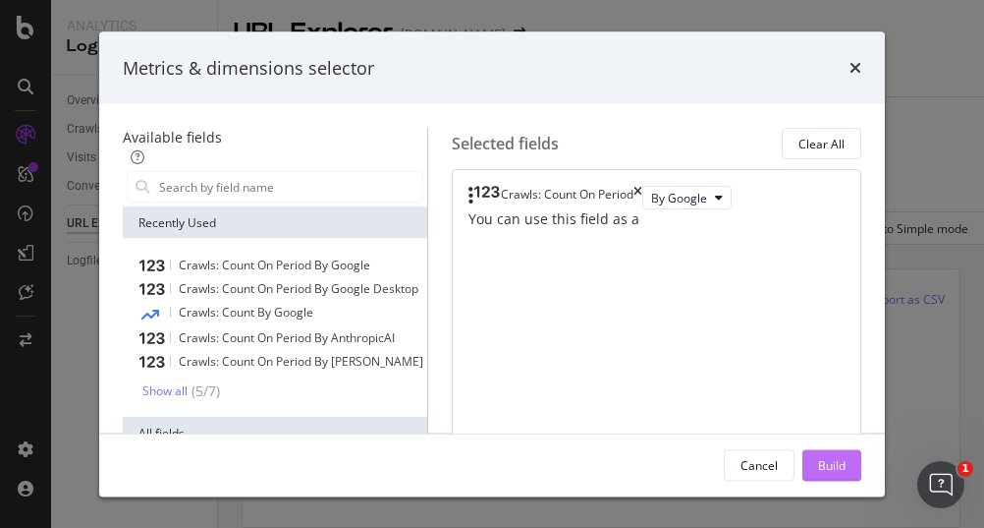
click at [821, 462] on div "Build" at bounding box center [832, 464] width 28 height 17
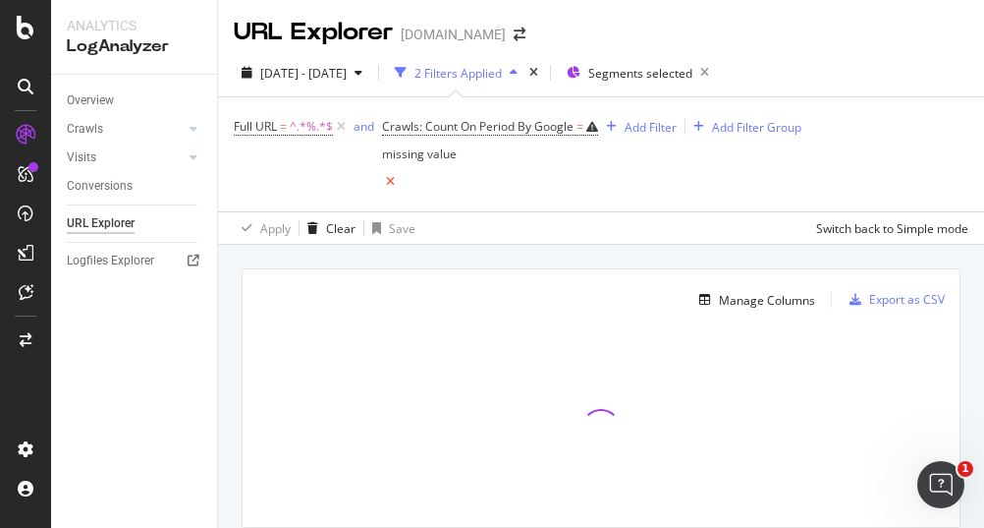
click at [399, 172] on icon at bounding box center [390, 182] width 17 height 20
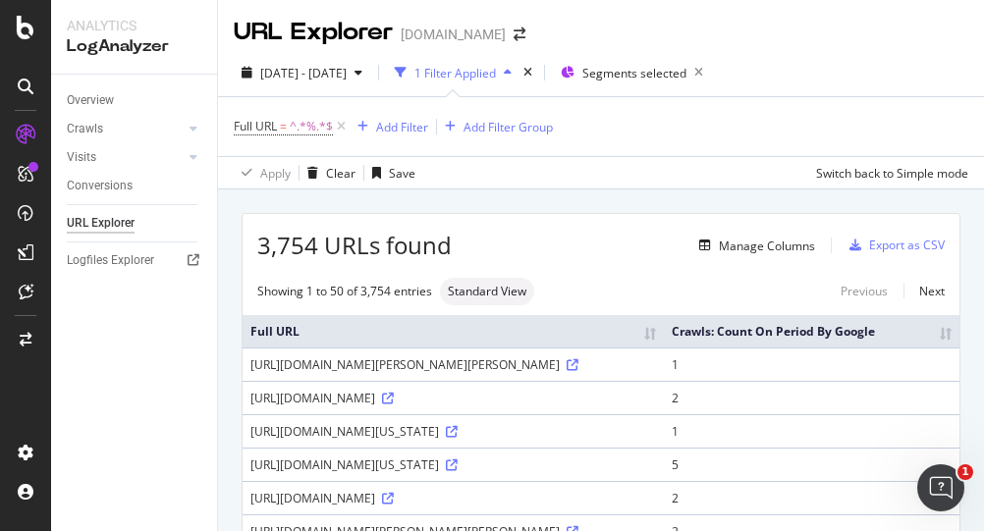
click at [664, 348] on th "Full URL" at bounding box center [453, 331] width 421 height 32
click at [925, 345] on th "Crawls: Count On Period By Google" at bounding box center [812, 331] width 296 height 32
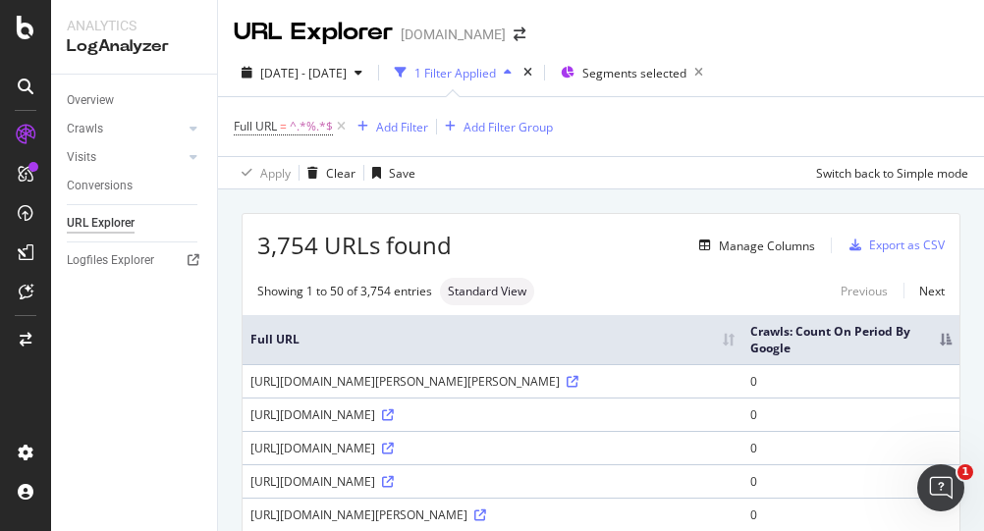
click at [925, 353] on th "Crawls: Count On Period By Google" at bounding box center [851, 339] width 217 height 49
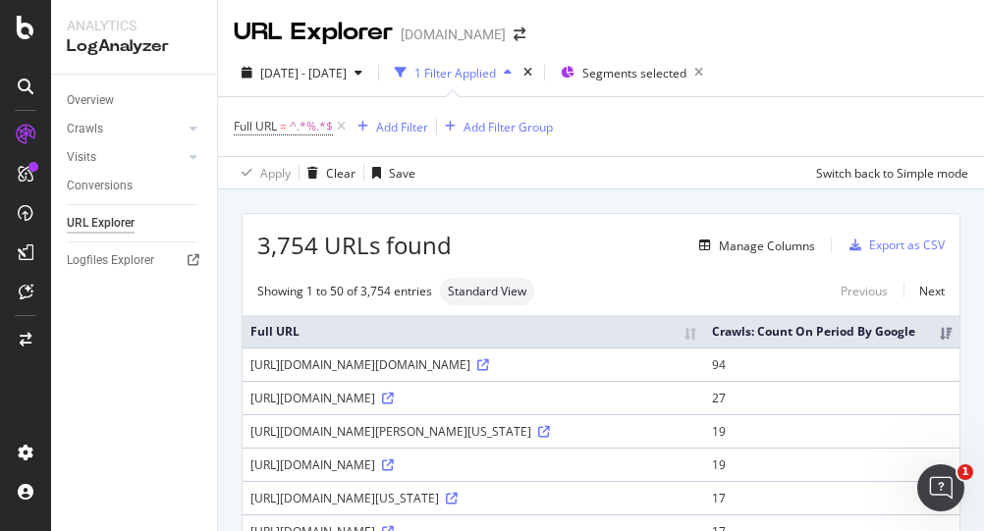
click at [963, 120] on div "Full URL = ^.*%.*$ Add Filter Add Filter Group Apply Clear Save Switch back to …" at bounding box center [601, 142] width 766 height 92
drag, startPoint x: 248, startPoint y: 443, endPoint x: 687, endPoint y: 471, distance: 440.0
click at [687, 415] on td "https://www.nbcnews.com/politics/meet-the-press/blog/meet-press-blog-latest-new…" at bounding box center [474, 397] width 462 height 33
copy div "https://www.nbcnews.com/politics/meet-the-press/blog/meet-press-blog-latest-new…"
click at [902, 30] on div "URL Explorer nbcnews.com" at bounding box center [601, 24] width 766 height 49
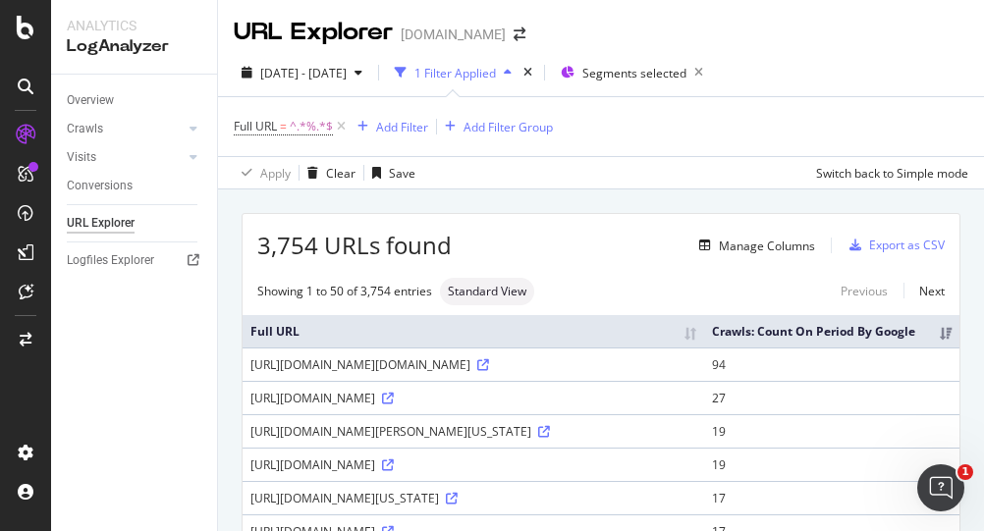
click at [38, 372] on div at bounding box center [25, 278] width 47 height 318
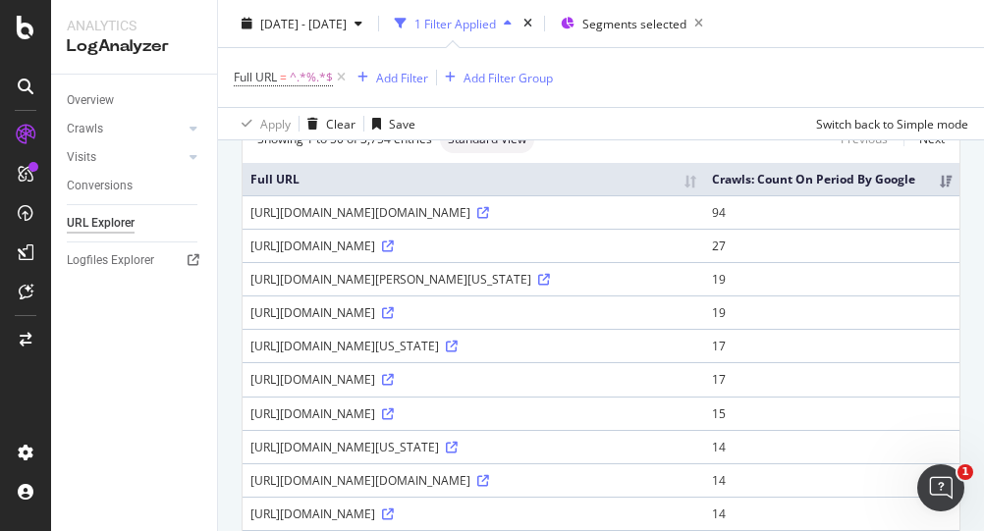
scroll to position [186, 0]
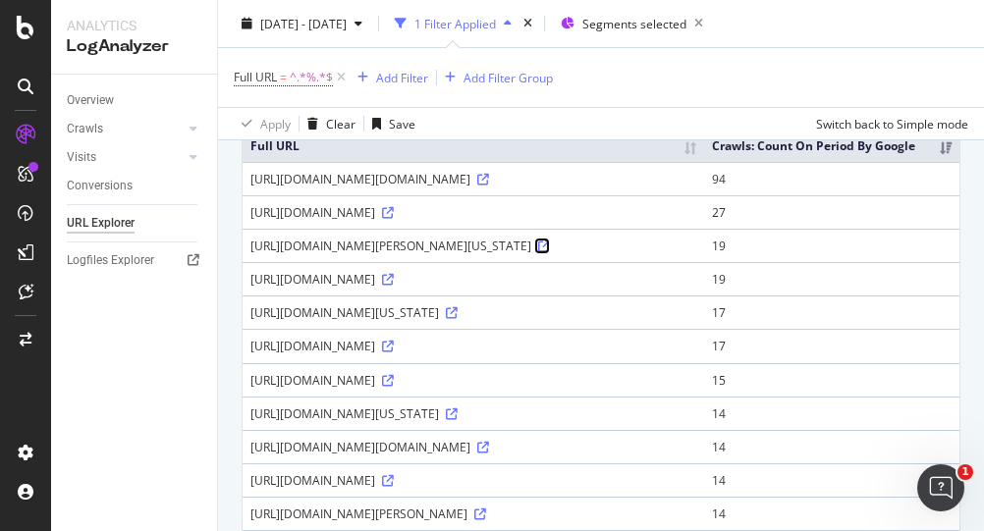
click at [550, 252] on icon at bounding box center [544, 247] width 12 height 12
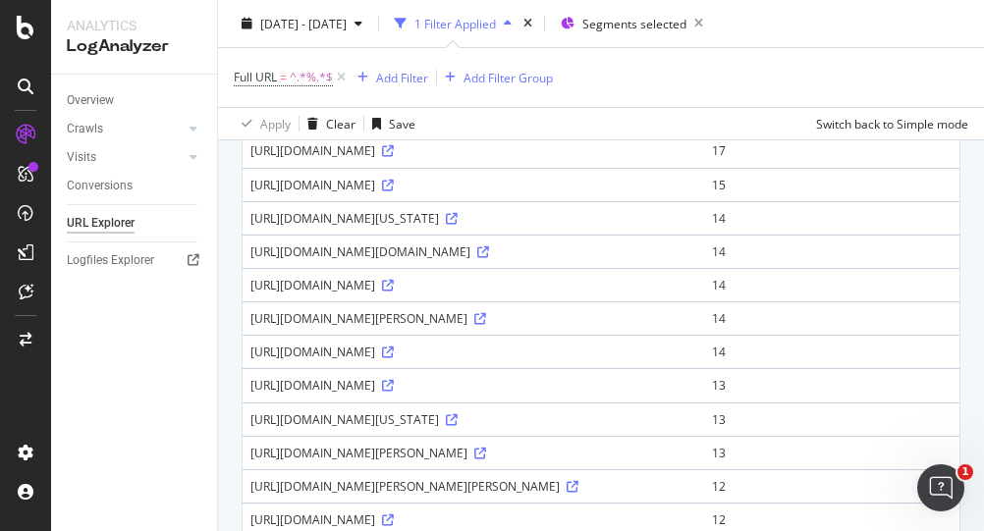
scroll to position [382, 0]
click at [394, 156] on icon at bounding box center [388, 150] width 12 height 12
click at [846, 40] on div "2025 Sep. 9th - Sep. 15th 1 Filter Applied Segments selected" at bounding box center [601, 27] width 766 height 39
click at [868, 54] on div "Full URL = ^.*%.*$ Add Filter Add Filter Group" at bounding box center [601, 77] width 735 height 59
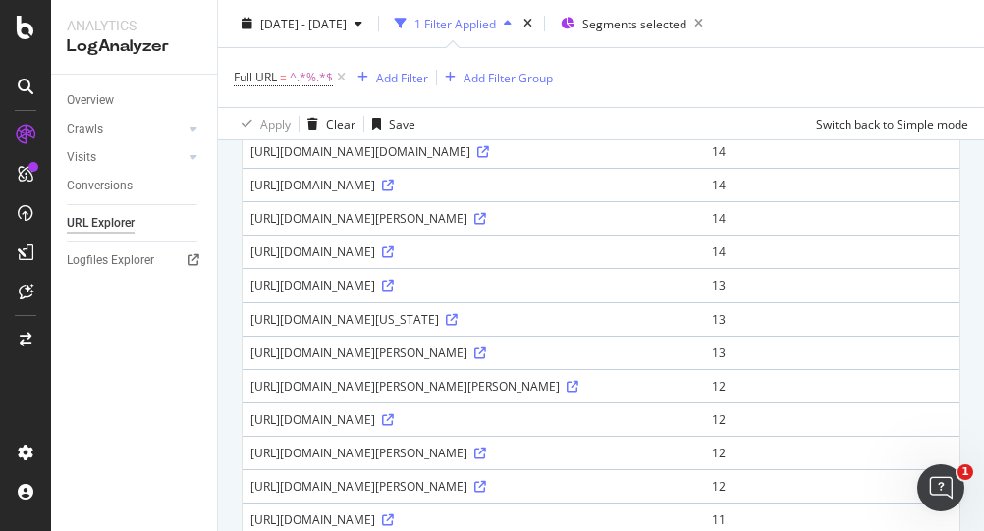
scroll to position [579, 0]
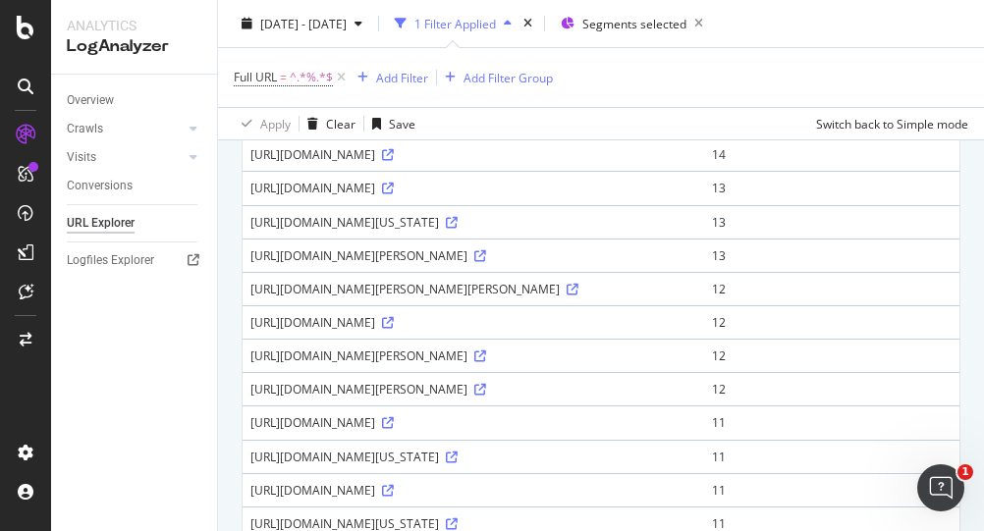
click at [486, 128] on icon at bounding box center [480, 122] width 12 height 12
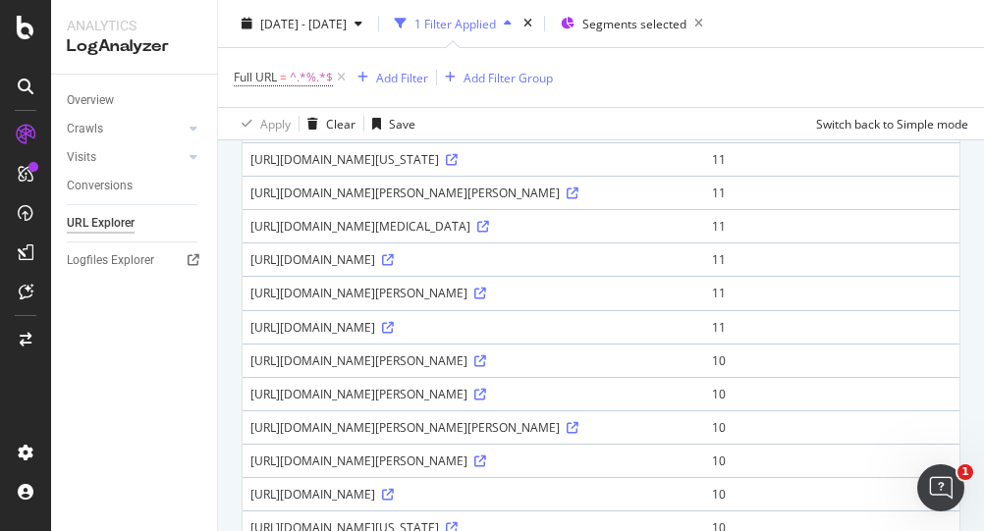
scroll to position [1070, 0]
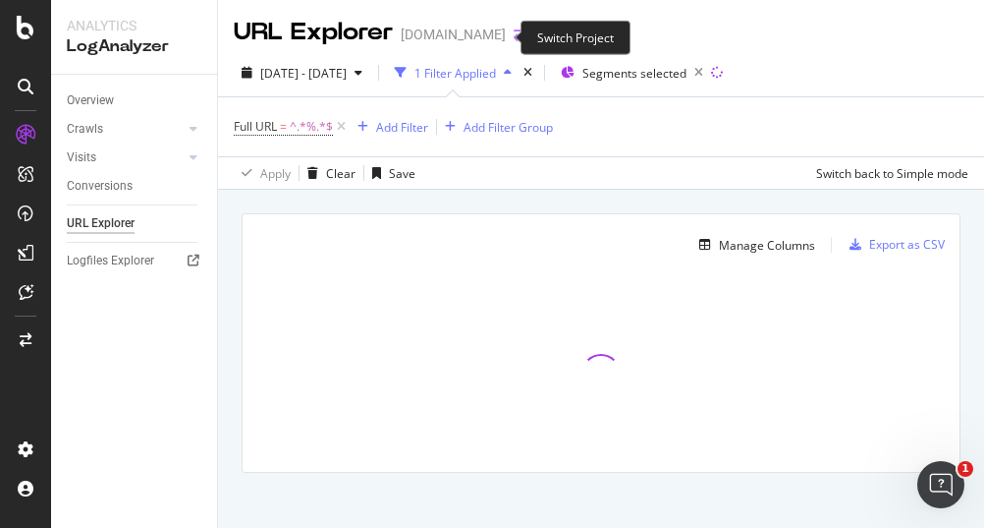
click at [514, 40] on icon "arrow-right-arrow-left" at bounding box center [520, 35] width 12 height 14
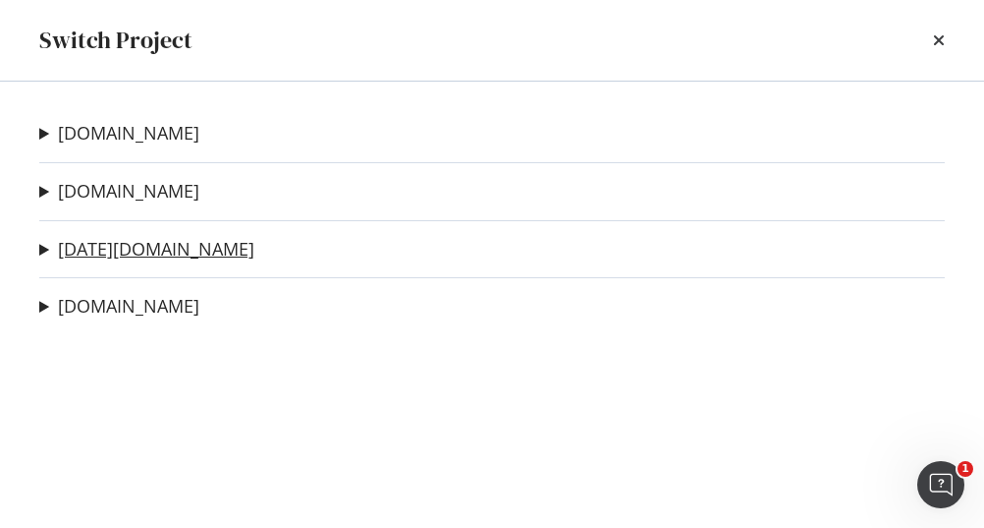
click at [92, 258] on link "today.com" at bounding box center [156, 249] width 196 height 21
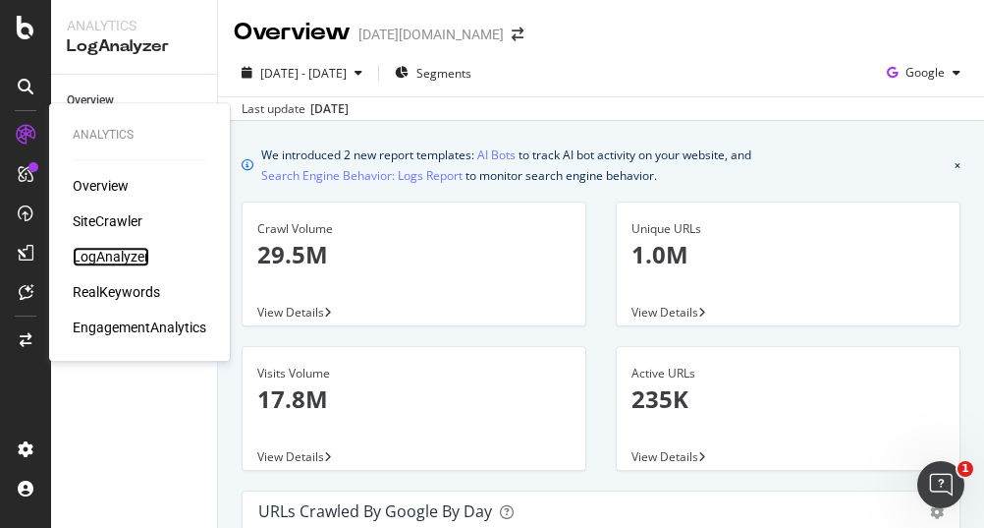
click at [145, 257] on div "LogAnalyzer" at bounding box center [111, 257] width 77 height 20
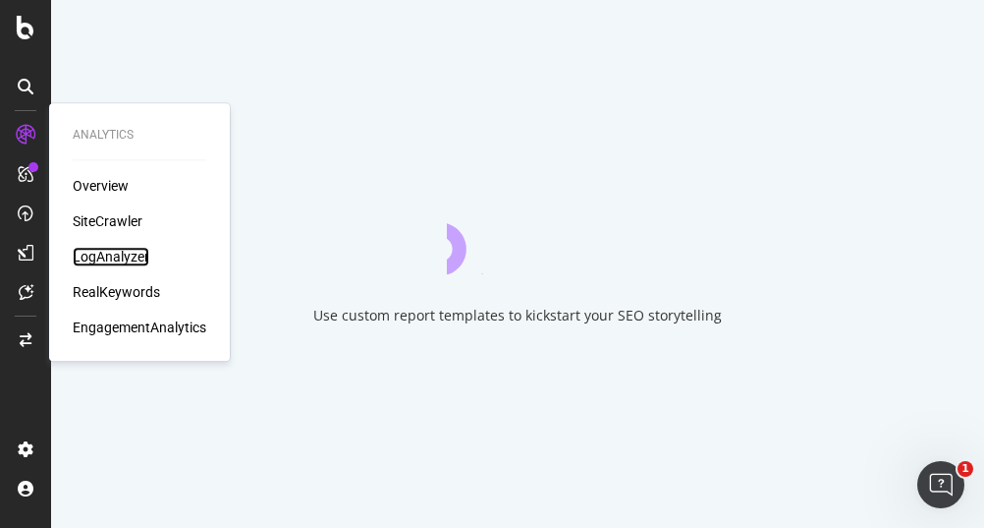
click at [115, 259] on div "LogAnalyzer" at bounding box center [111, 257] width 77 height 20
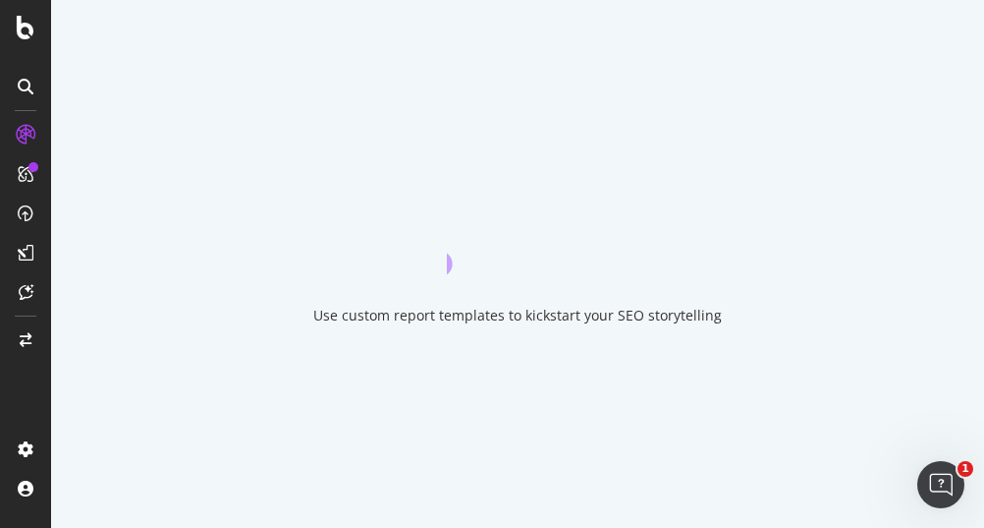
click at [39, 416] on div at bounding box center [25, 276] width 47 height 314
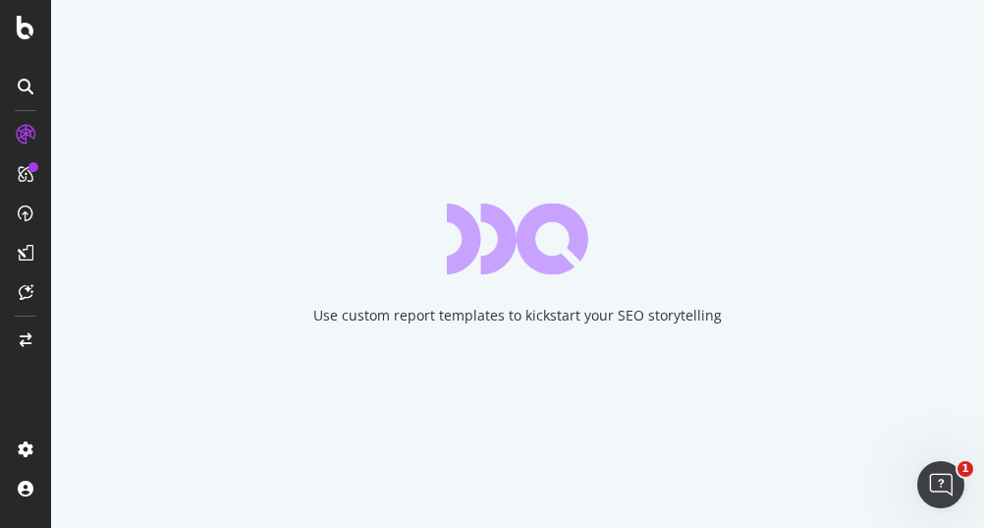
click at [21, 386] on div at bounding box center [25, 276] width 47 height 314
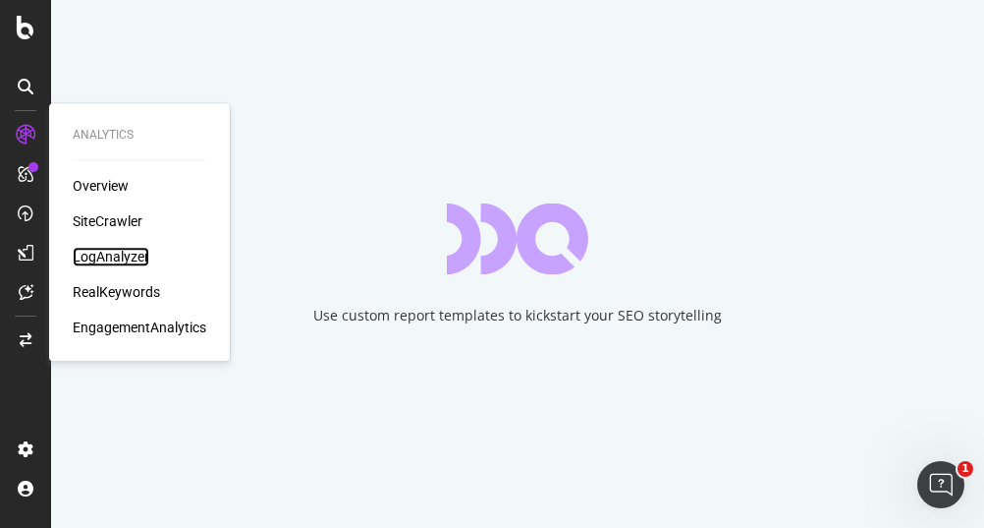
click at [143, 264] on div "LogAnalyzer" at bounding box center [111, 257] width 77 height 20
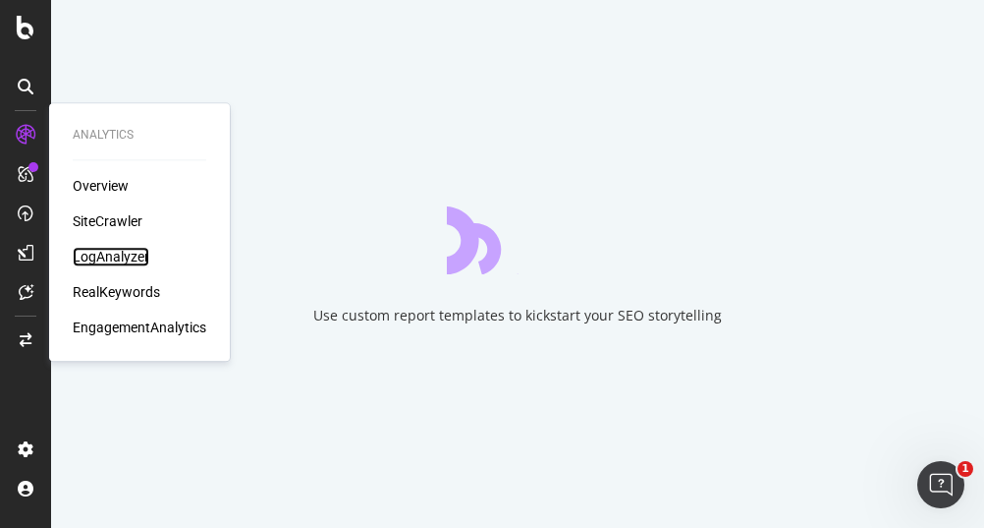
click at [94, 249] on div "LogAnalyzer" at bounding box center [111, 257] width 77 height 20
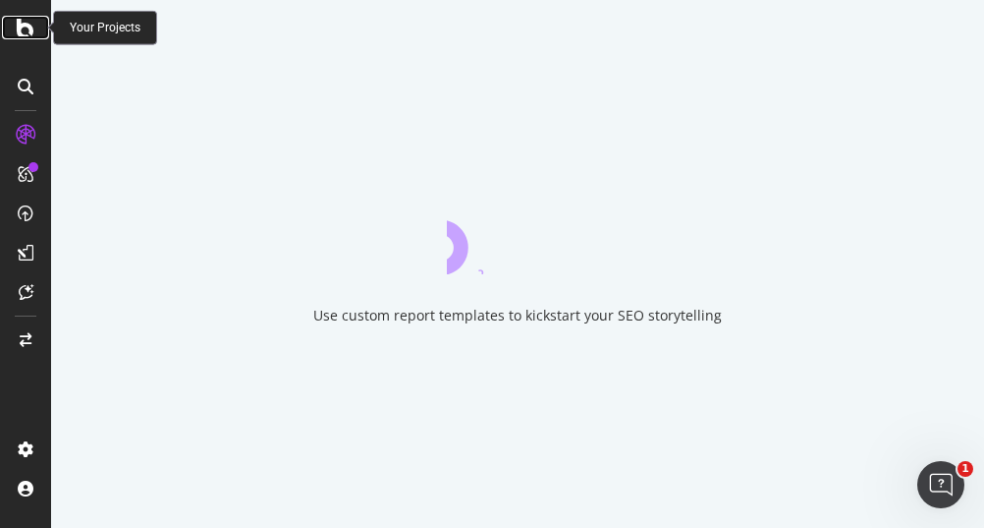
click at [20, 26] on icon at bounding box center [26, 28] width 18 height 24
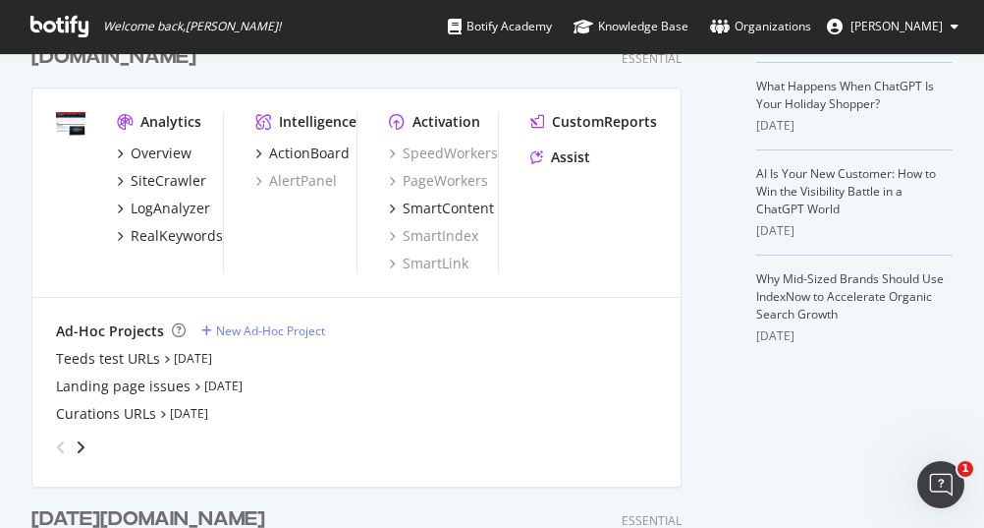
scroll to position [825, 0]
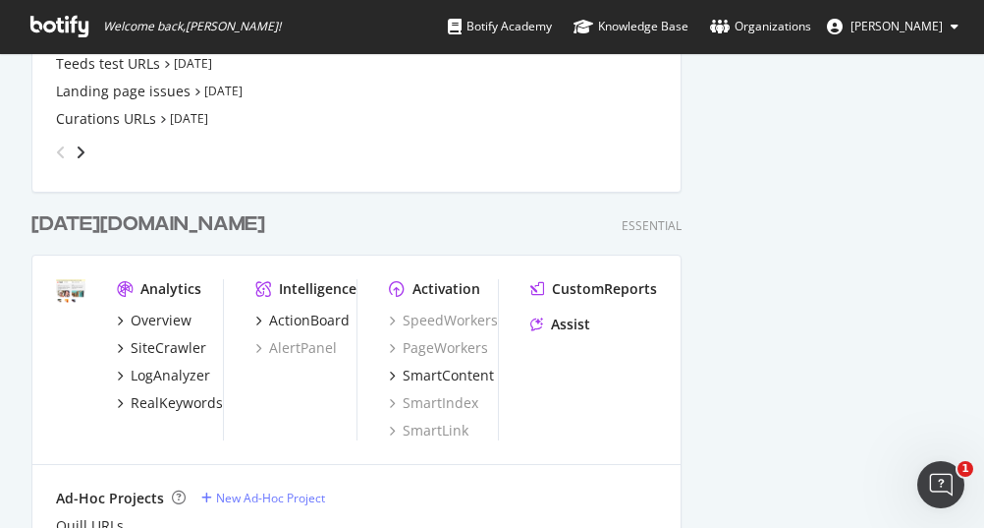
click at [92, 223] on div "today.com" at bounding box center [148, 224] width 234 height 28
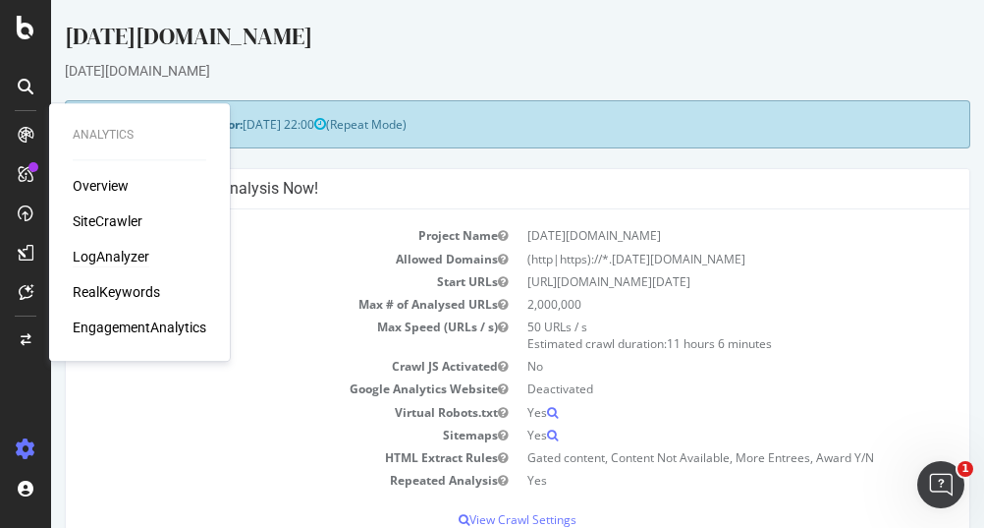
click at [112, 266] on div "Overview SiteCrawler LogAnalyzer RealKeywords EngagementAnalytics" at bounding box center [140, 256] width 134 height 161
click at [106, 272] on div "Overview SiteCrawler LogAnalyzer RealKeywords EngagementAnalytics" at bounding box center [140, 256] width 134 height 161
click at [112, 258] on div "LogAnalyzer" at bounding box center [111, 257] width 77 height 20
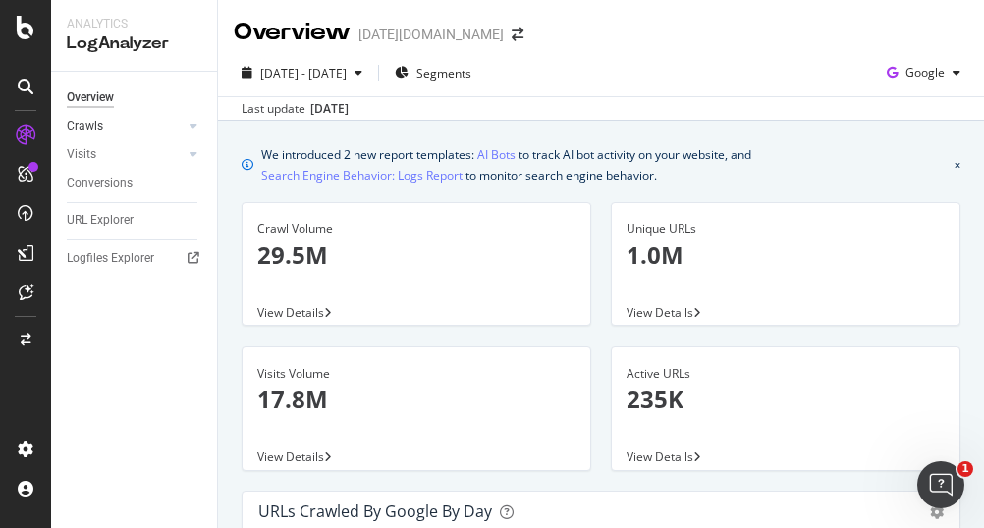
click at [114, 129] on link "Crawls" at bounding box center [125, 126] width 117 height 21
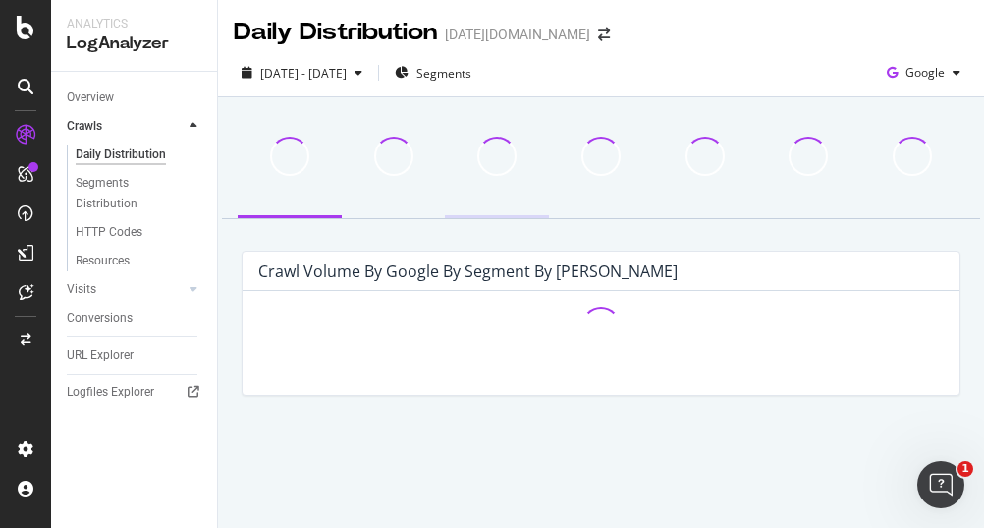
click at [487, 181] on div at bounding box center [497, 169] width 104 height 97
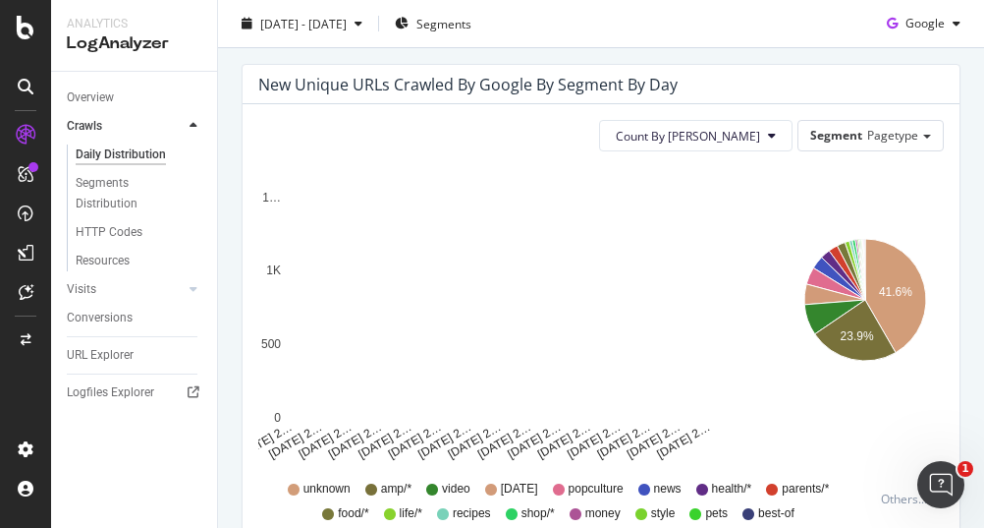
scroll to position [196, 0]
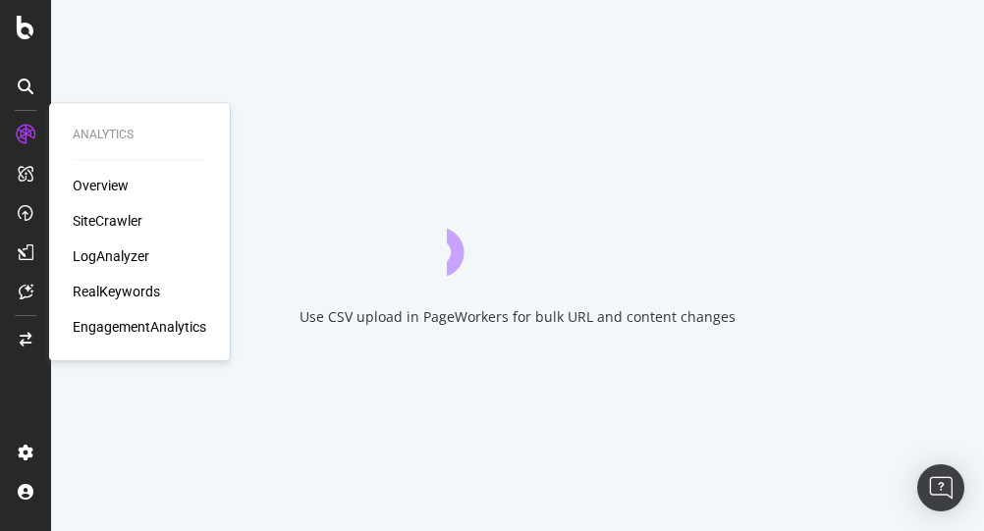
click at [127, 207] on div "Overview SiteCrawler LogAnalyzer RealKeywords EngagementAnalytics" at bounding box center [140, 256] width 134 height 161
click at [129, 218] on div "SiteCrawler" at bounding box center [108, 221] width 70 height 20
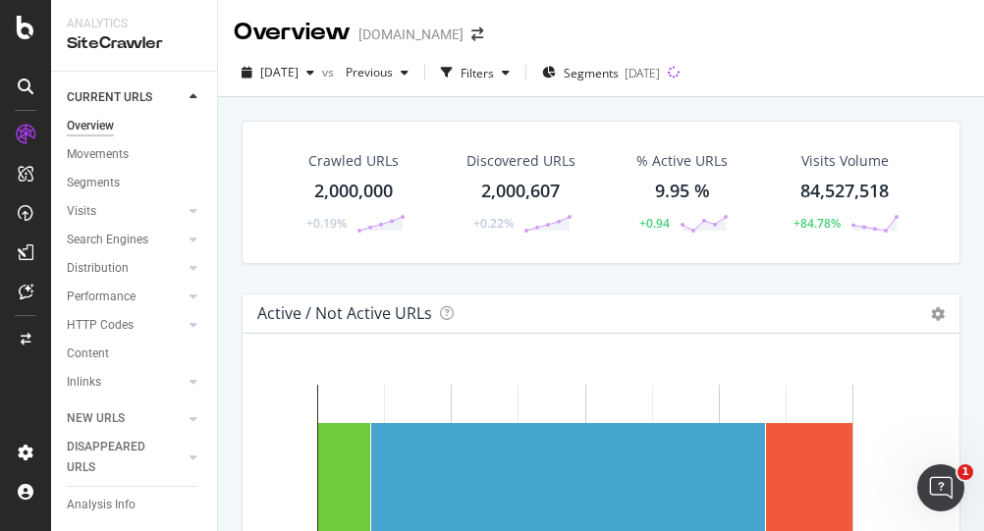
click at [878, 41] on div "Overview [DOMAIN_NAME]" at bounding box center [601, 24] width 766 height 49
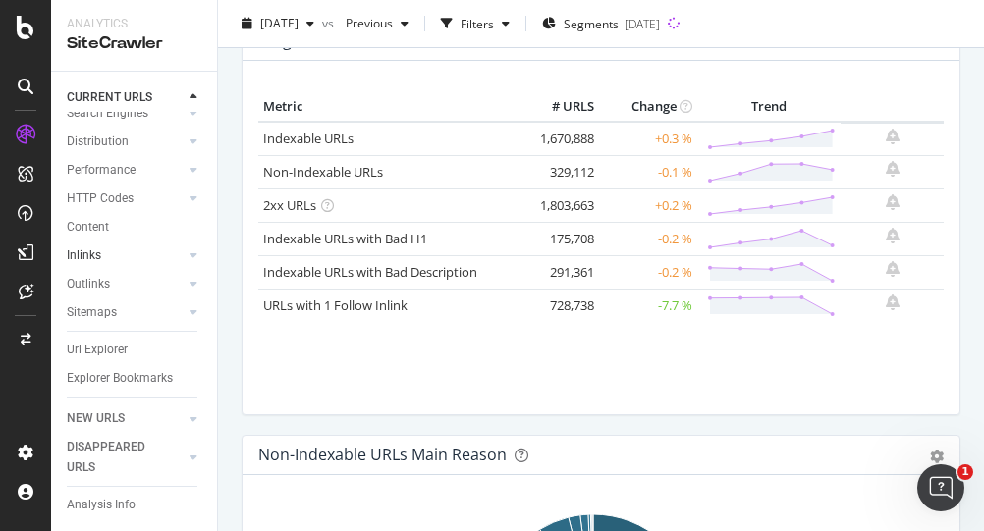
scroll to position [147, 0]
click at [102, 340] on div "Url Explorer" at bounding box center [97, 350] width 61 height 21
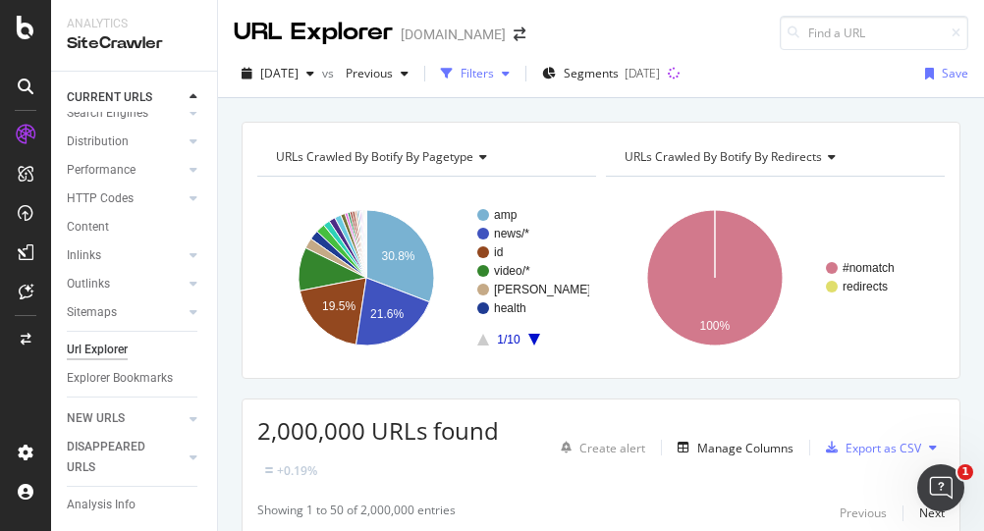
click at [494, 75] on div "Filters" at bounding box center [477, 73] width 33 height 17
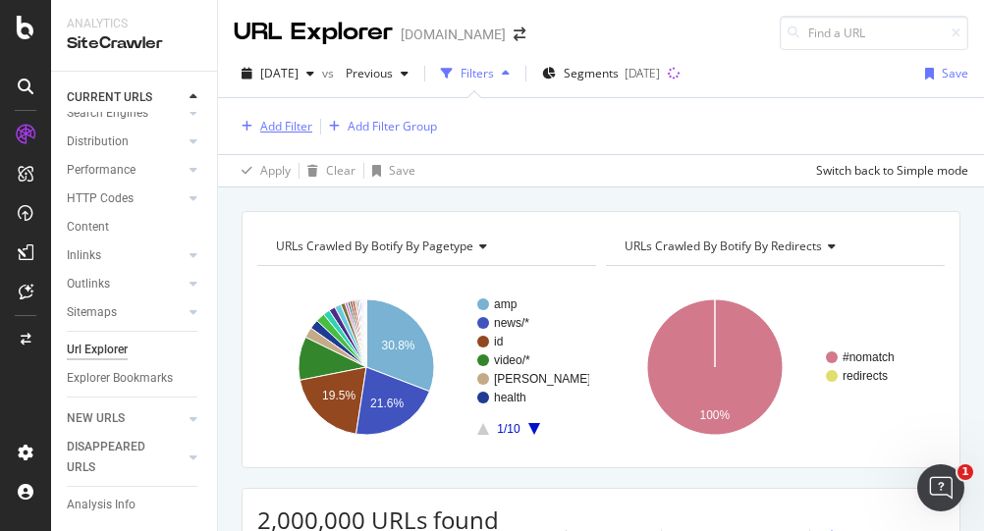
click at [288, 136] on div "Add Filter" at bounding box center [273, 127] width 79 height 22
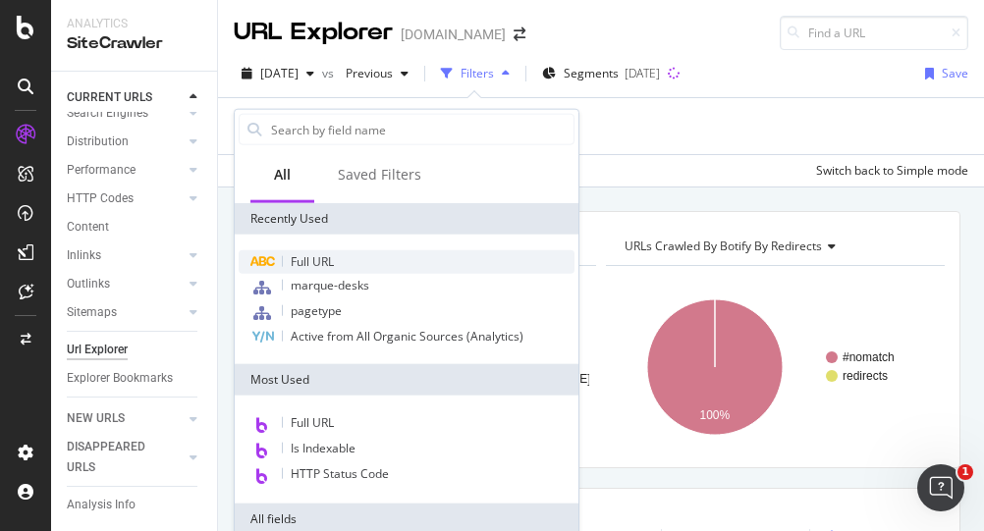
click at [307, 253] on span "Full URL" at bounding box center [312, 261] width 43 height 17
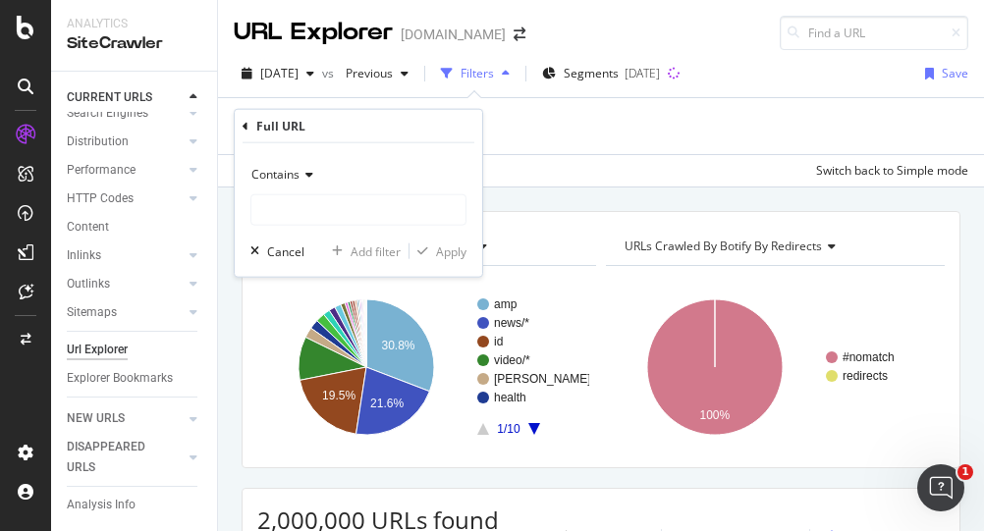
click at [572, 88] on div "[DATE] vs Previous Filters Segments [DATE] Save" at bounding box center [601, 77] width 766 height 39
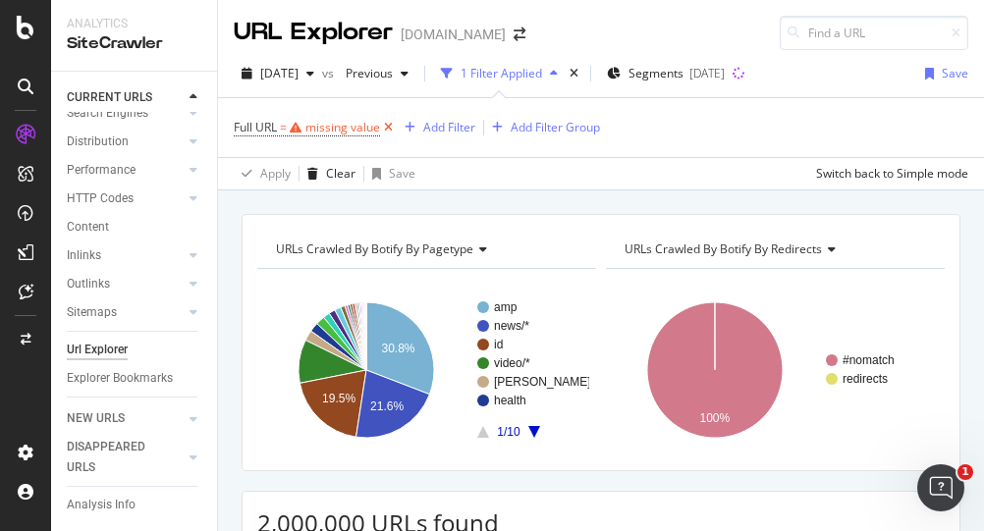
click at [390, 129] on icon at bounding box center [388, 128] width 17 height 20
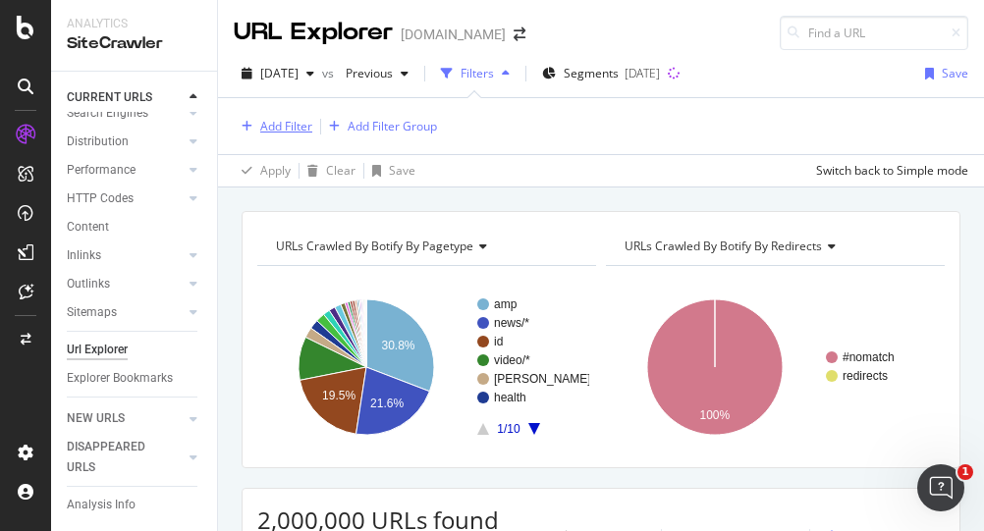
click at [293, 125] on div "Add Filter" at bounding box center [286, 126] width 52 height 17
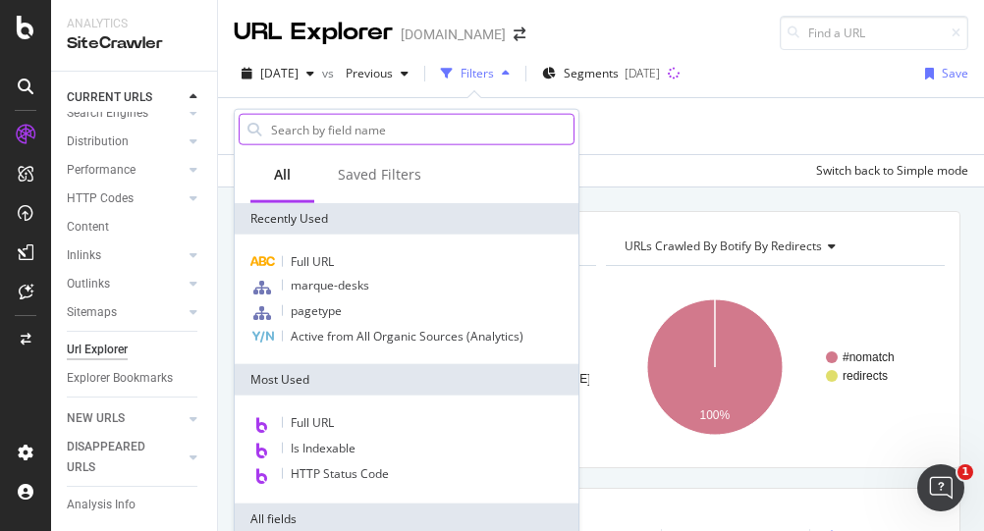
click at [352, 139] on input "text" at bounding box center [421, 129] width 305 height 29
type input "link"
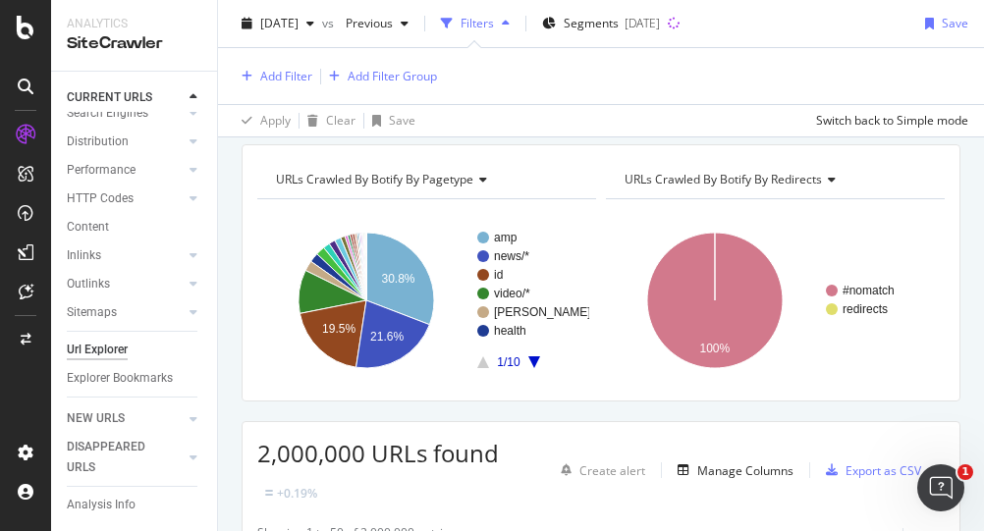
scroll to position [98, 0]
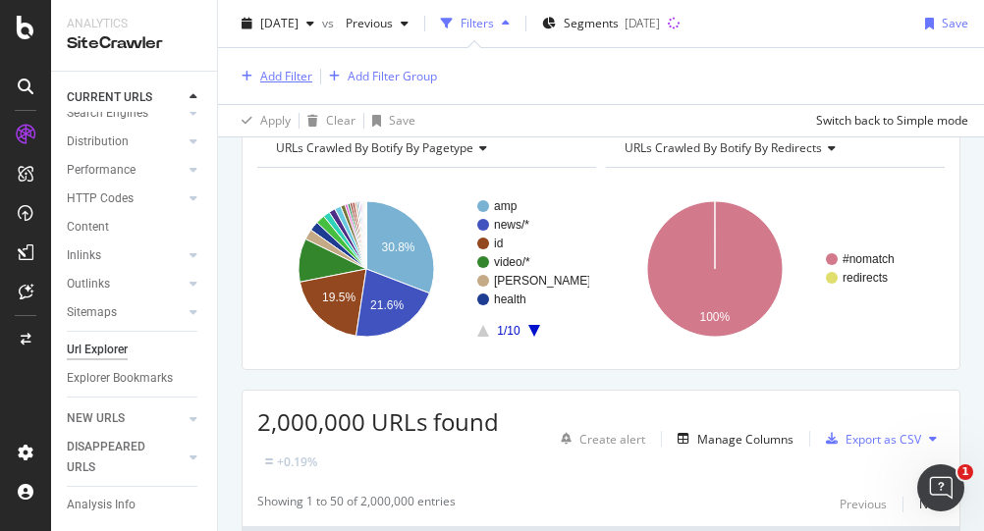
click at [284, 78] on div "Add Filter" at bounding box center [286, 76] width 52 height 17
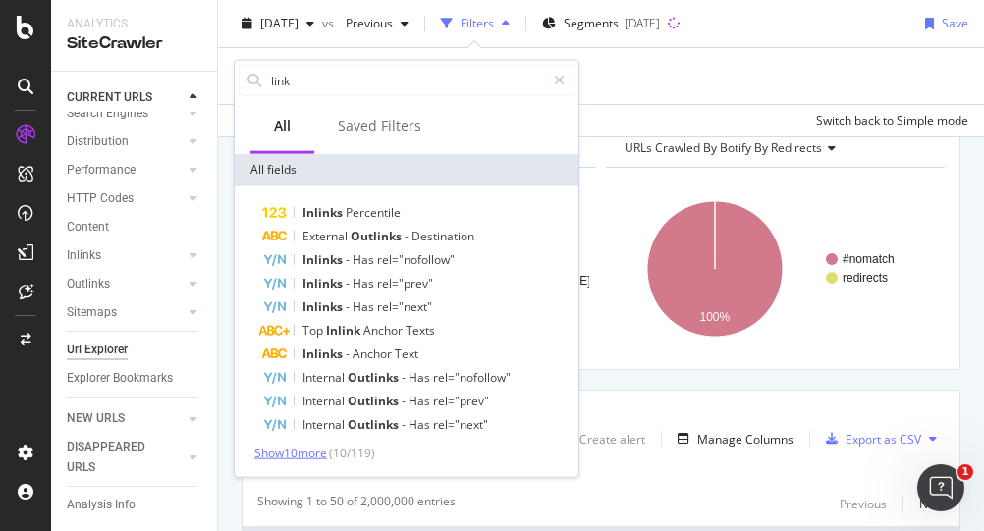
click at [318, 452] on span "Show 10 more" at bounding box center [290, 453] width 73 height 17
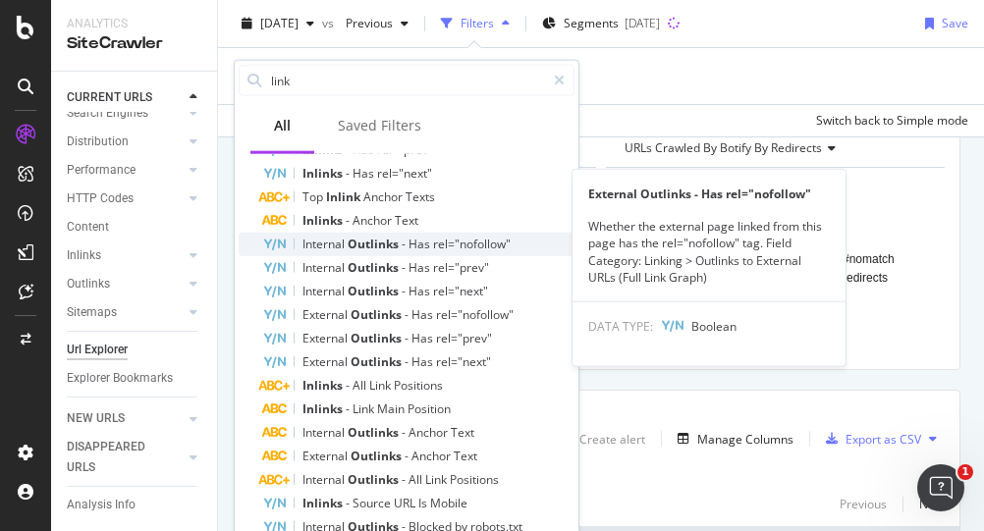
scroll to position [155, 0]
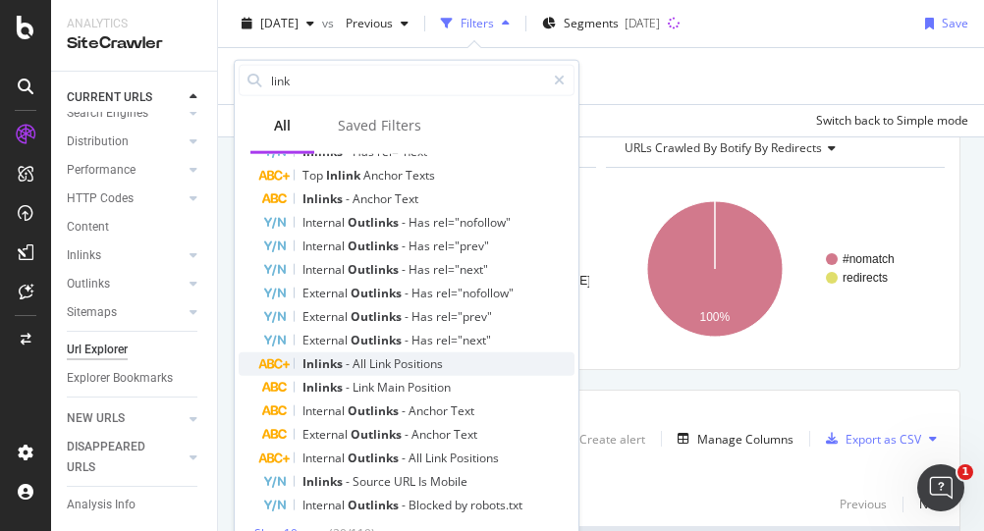
click at [428, 362] on span "Positions" at bounding box center [418, 364] width 49 height 17
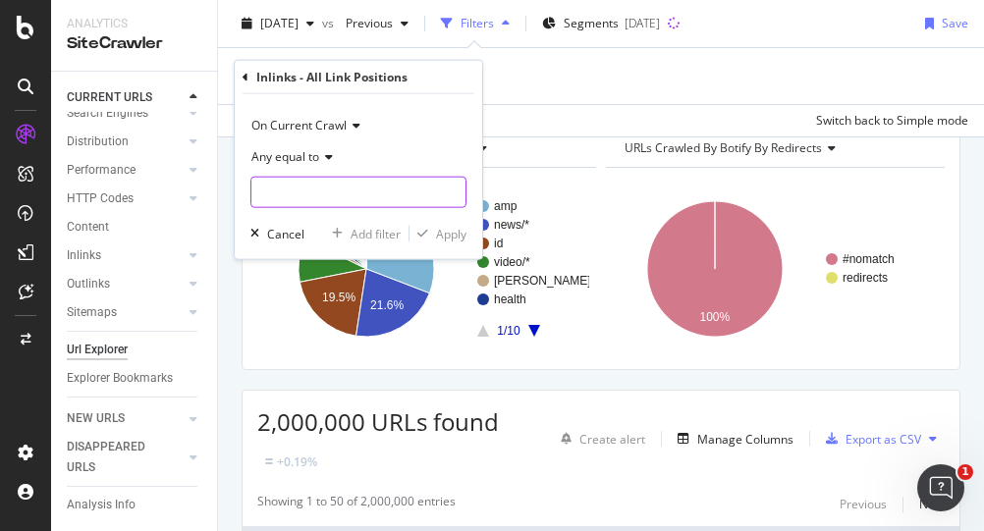
click at [346, 195] on input "text" at bounding box center [358, 192] width 214 height 31
click at [291, 160] on span "Any equal to" at bounding box center [285, 156] width 68 height 17
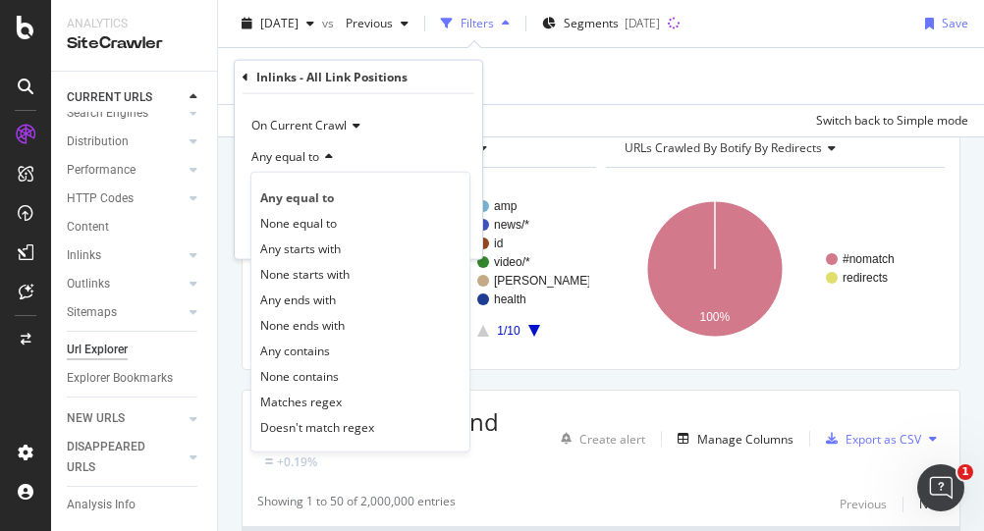
click at [368, 154] on div "Any equal to" at bounding box center [359, 156] width 216 height 31
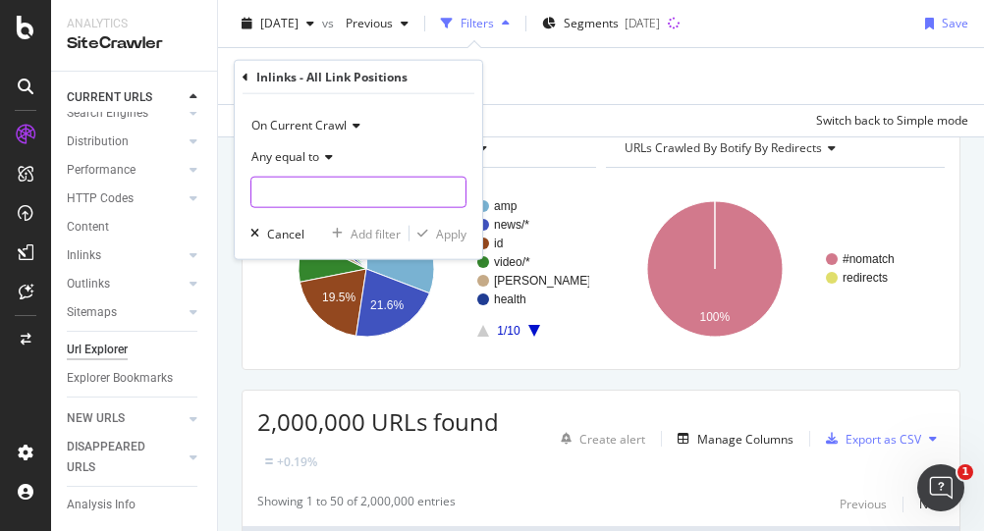
click at [320, 191] on input "text" at bounding box center [358, 192] width 214 height 31
paste input "[URL][DOMAIN_NAME][PERSON_NAME]"
type input "[URL][DOMAIN_NAME][PERSON_NAME]"
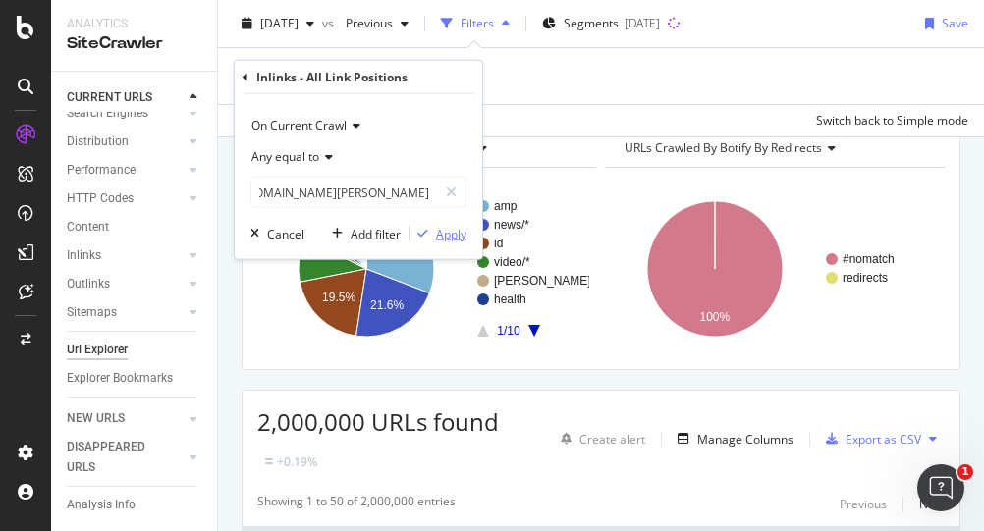
scroll to position [0, 0]
click at [433, 240] on div "Apply" at bounding box center [438, 234] width 57 height 18
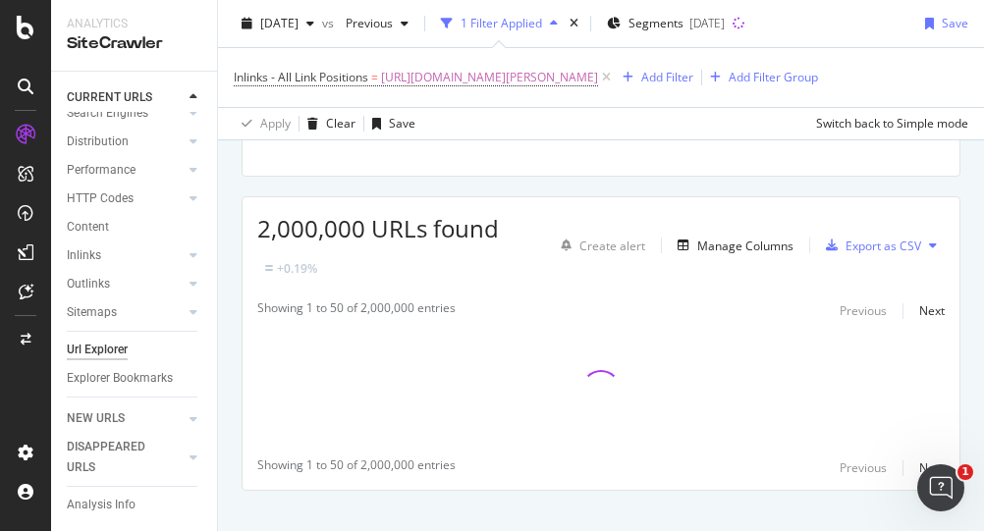
scroll to position [361, 0]
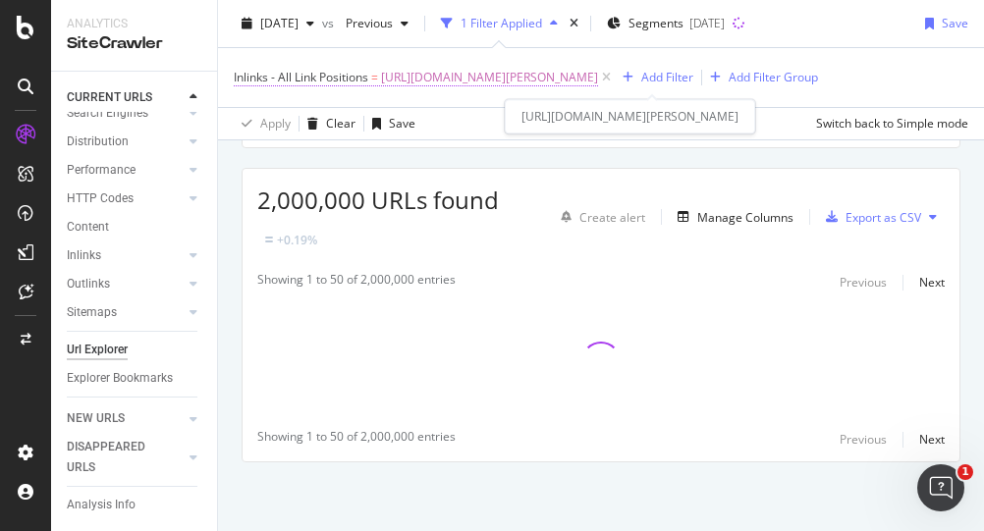
click at [312, 82] on span "Inlinks - All Link Positions" at bounding box center [301, 77] width 135 height 17
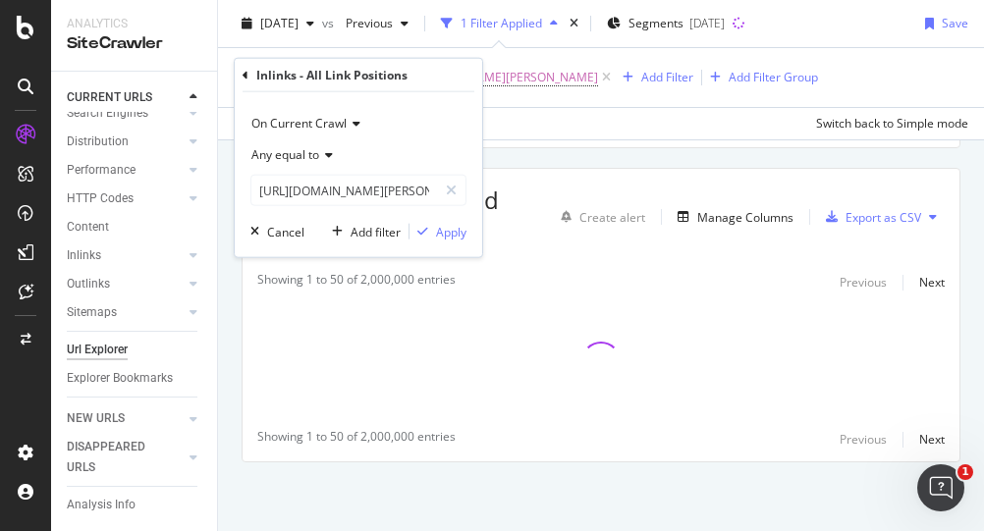
click at [566, 133] on div "Apply Clear Save Switch back to Simple mode" at bounding box center [601, 123] width 766 height 32
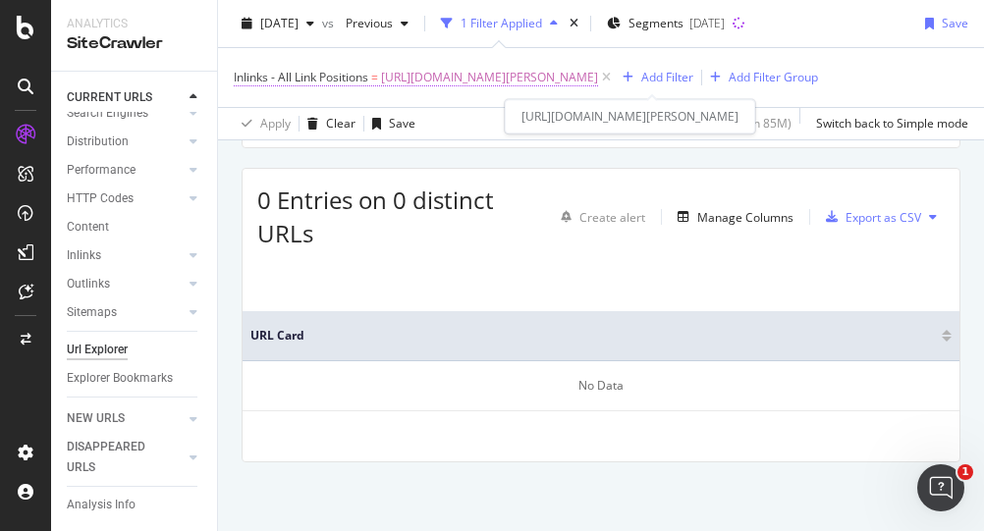
click at [385, 74] on span "[URL][DOMAIN_NAME][PERSON_NAME]" at bounding box center [489, 78] width 217 height 28
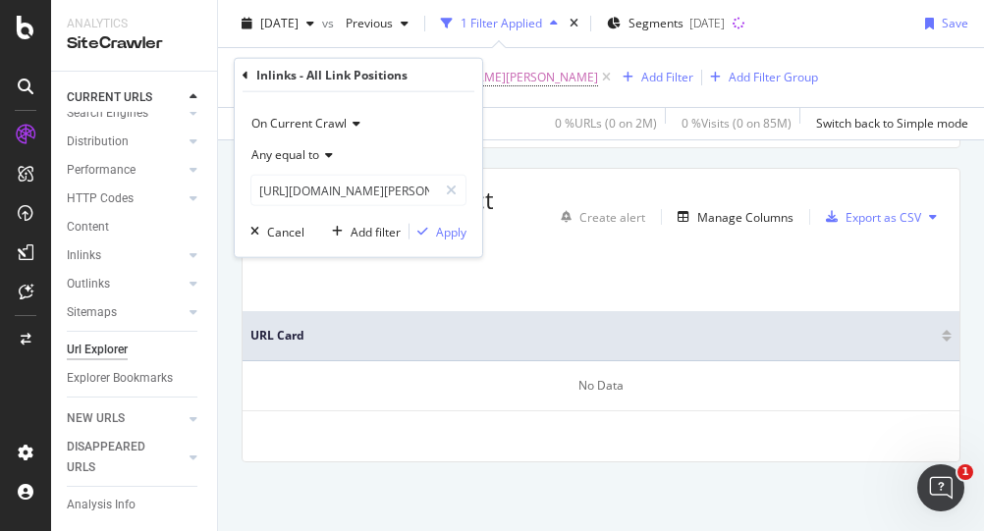
click at [467, 186] on div "On Current Crawl Any equal to [URL][DOMAIN_NAME][PERSON_NAME] Cancel Add filter…" at bounding box center [359, 174] width 248 height 165
drag, startPoint x: 452, startPoint y: 188, endPoint x: 420, endPoint y: 192, distance: 31.7
click at [450, 188] on icon at bounding box center [451, 191] width 11 height 14
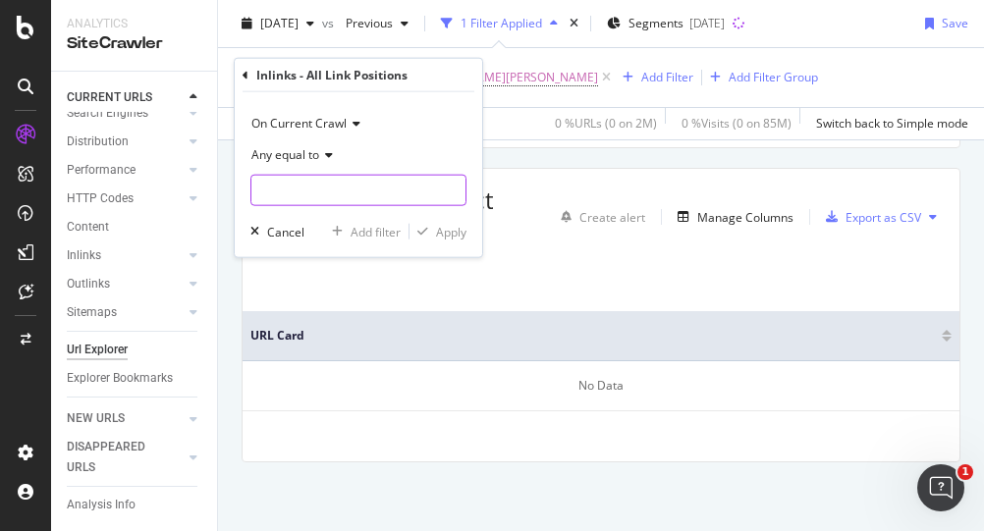
click at [397, 195] on input "text" at bounding box center [358, 190] width 214 height 31
paste input "[URL][DOMAIN_NAME][PERSON_NAME][US_STATE]"
type input "[URL][DOMAIN_NAME][PERSON_NAME][US_STATE]"
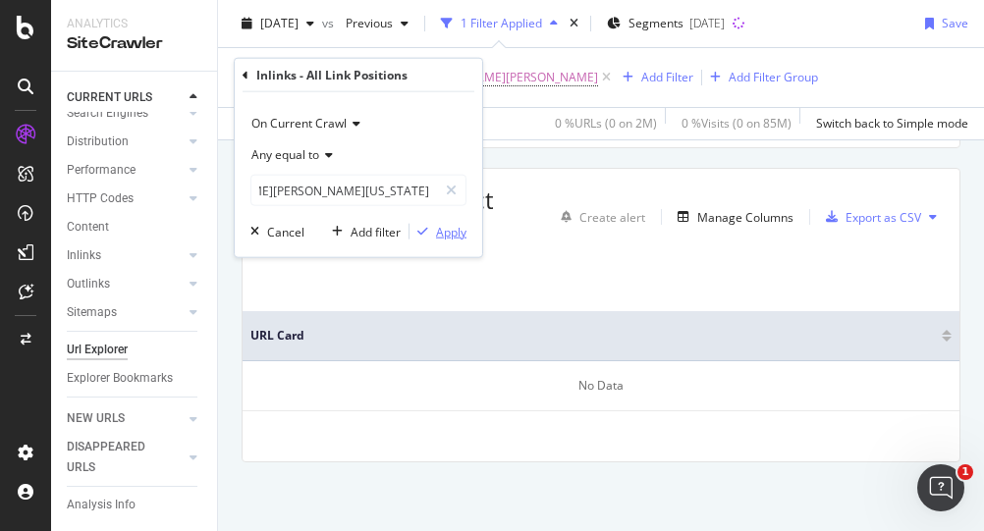
click at [448, 241] on button "Apply" at bounding box center [438, 232] width 57 height 20
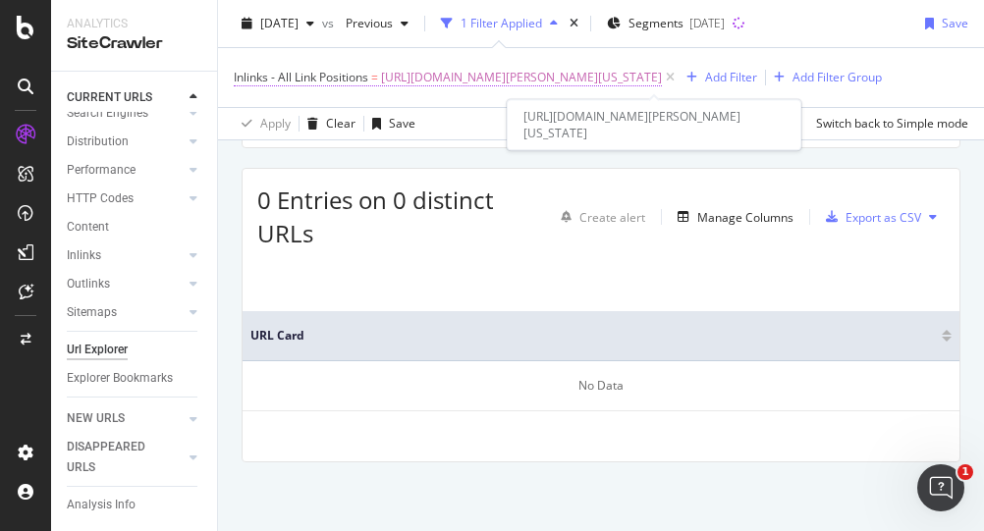
click at [662, 70] on span "[URL][DOMAIN_NAME][PERSON_NAME][US_STATE]" at bounding box center [521, 78] width 281 height 28
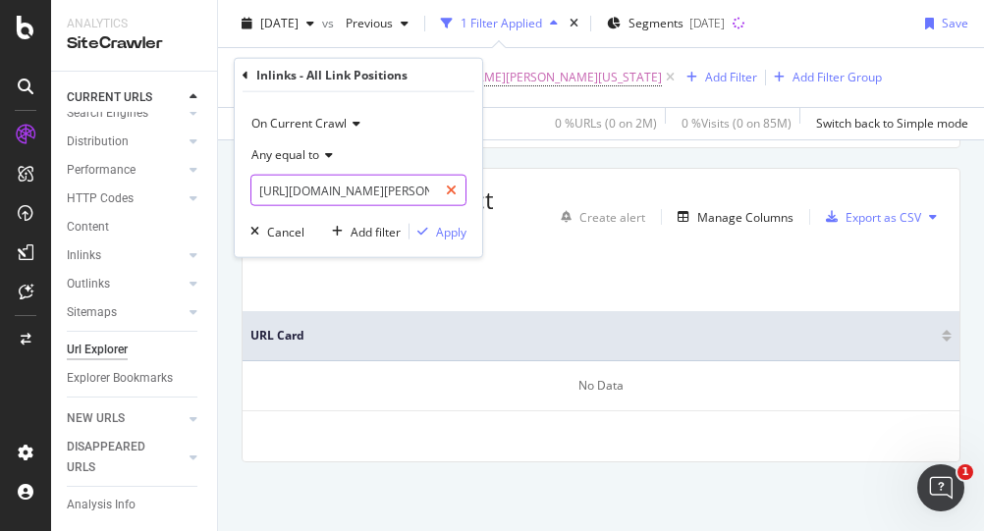
click at [454, 195] on icon at bounding box center [451, 191] width 11 height 14
click at [355, 188] on input "text" at bounding box center [358, 190] width 214 height 31
paste input "[URL][DOMAIN_NAME][PERSON_NAME]"
type input "[URL][DOMAIN_NAME][PERSON_NAME]"
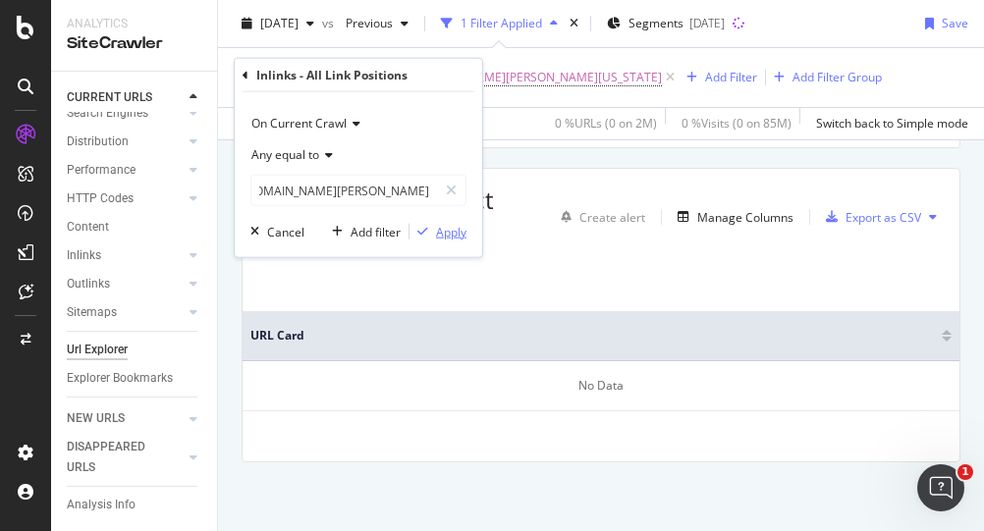
scroll to position [0, 0]
click at [446, 236] on div "Apply" at bounding box center [451, 231] width 30 height 17
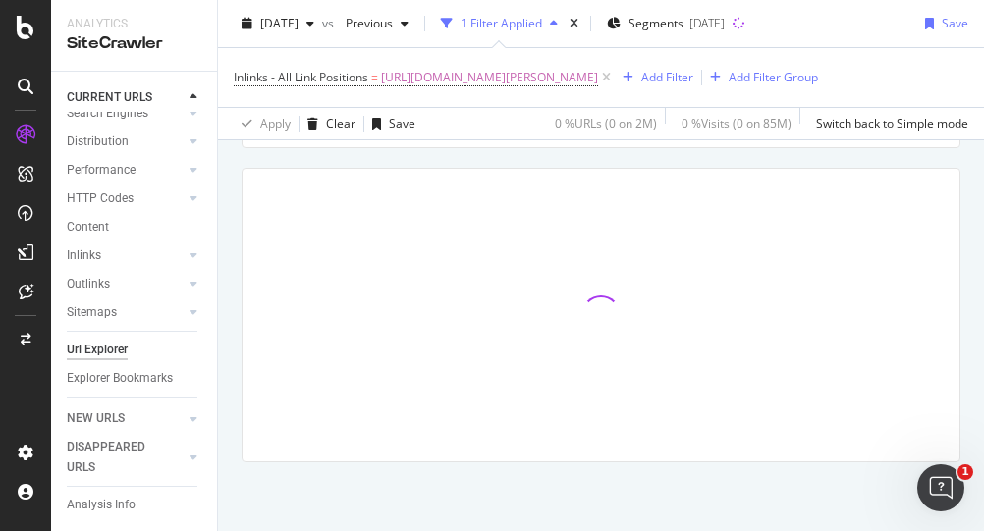
scroll to position [346, 0]
click at [254, 75] on span "Inlinks - All Link Positions" at bounding box center [301, 77] width 135 height 17
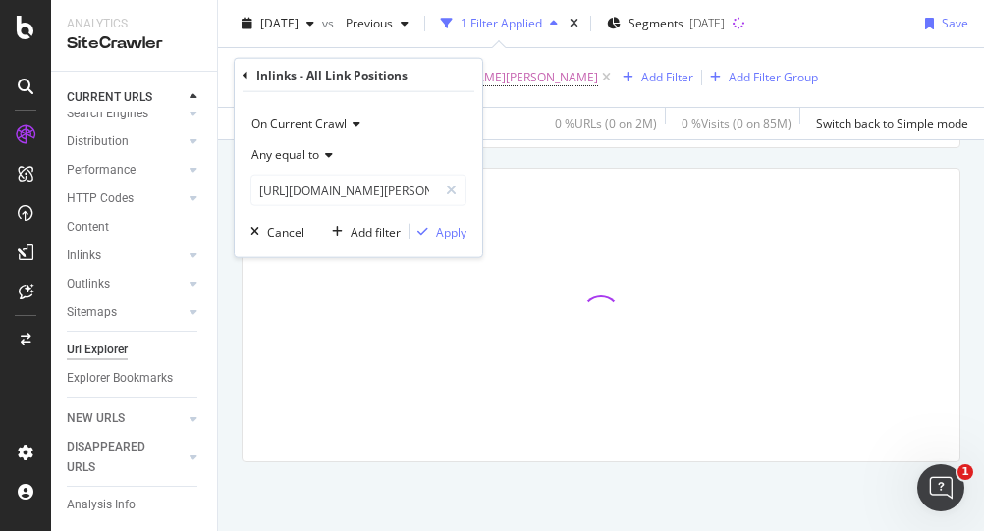
click at [568, 239] on div at bounding box center [601, 315] width 717 height 293
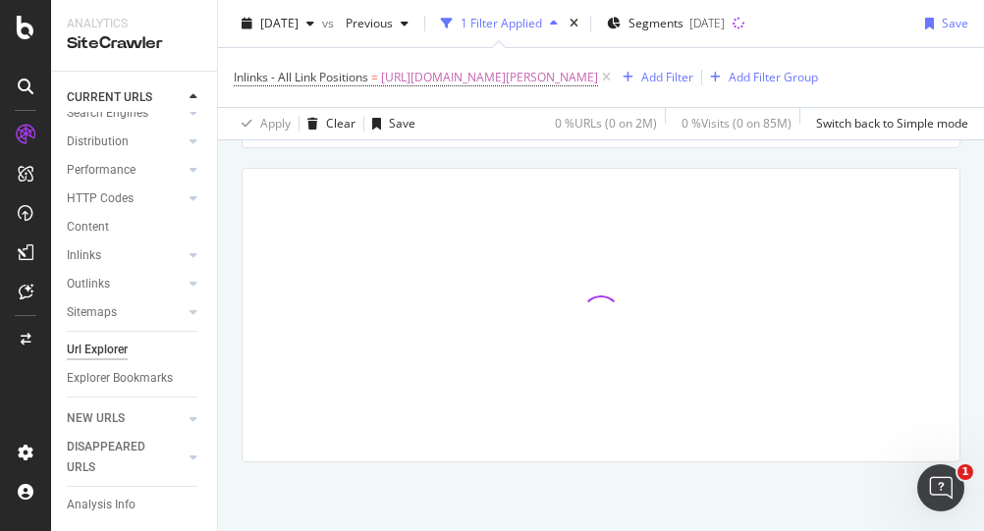
click at [202, 21] on div "Analytics SiteCrawler" at bounding box center [134, 35] width 166 height 71
